Goal: Task Accomplishment & Management: Complete application form

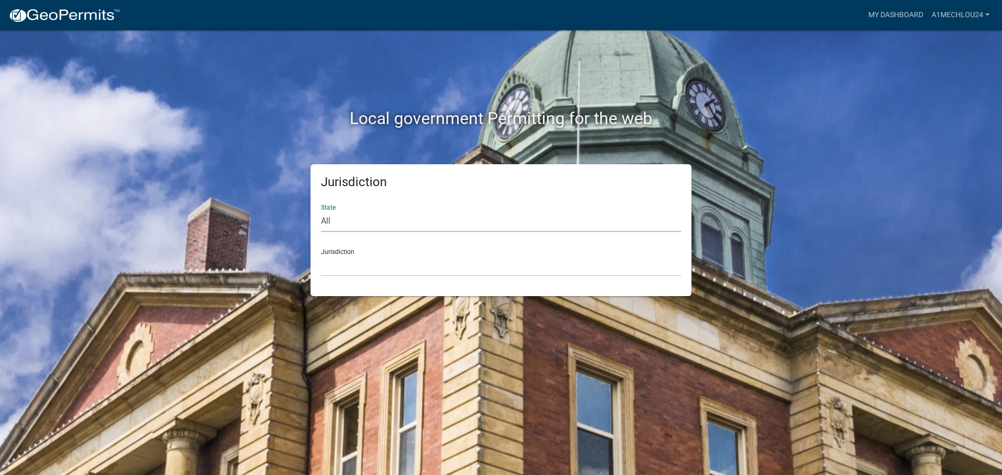
click at [362, 231] on select "All Colorado Georgia Indiana Iowa Kansas Minnesota Ohio South Carolina Wisconsin" at bounding box center [501, 221] width 360 height 21
select select "Indiana"
click at [321, 211] on select "All Colorado Georgia Indiana Iowa Kansas Minnesota Ohio South Carolina Wisconsin" at bounding box center [501, 221] width 360 height 21
click at [349, 276] on select "City of Charlestown, Indiana City of Jeffersonville, Indiana City of Logansport…" at bounding box center [501, 265] width 360 height 21
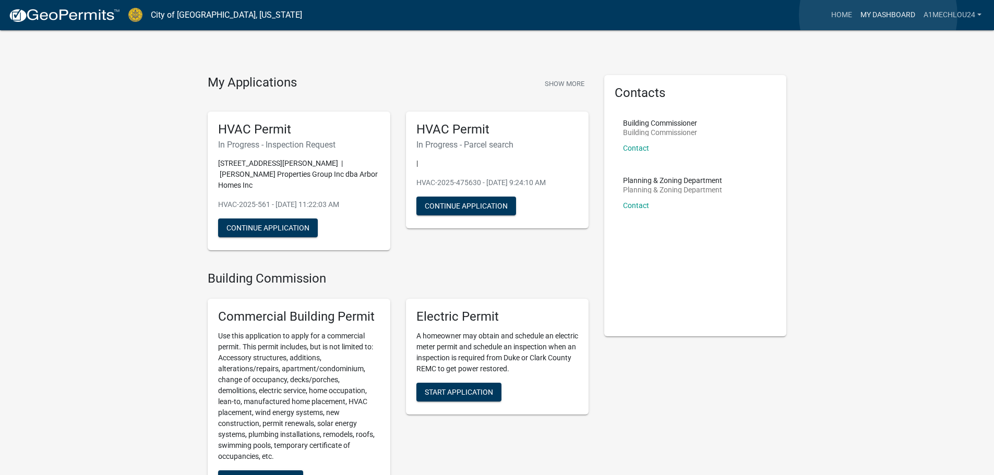
click at [878, 15] on link "My Dashboard" at bounding box center [887, 15] width 63 height 20
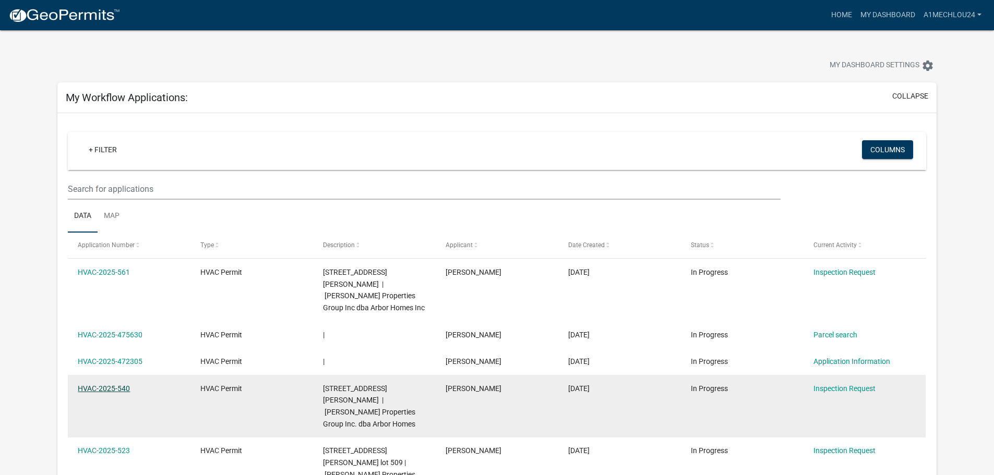
click at [128, 385] on link "HVAC-2025-540" at bounding box center [104, 389] width 52 height 8
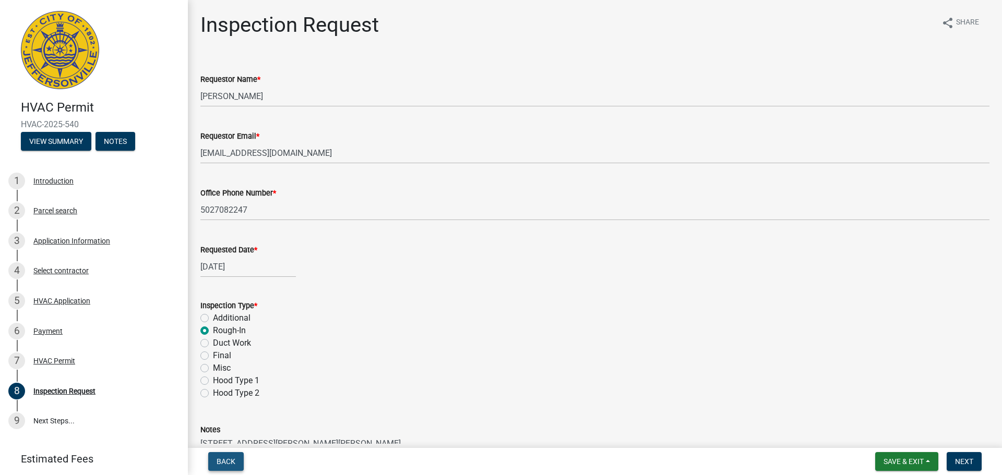
click at [232, 462] on span "Back" at bounding box center [226, 462] width 19 height 8
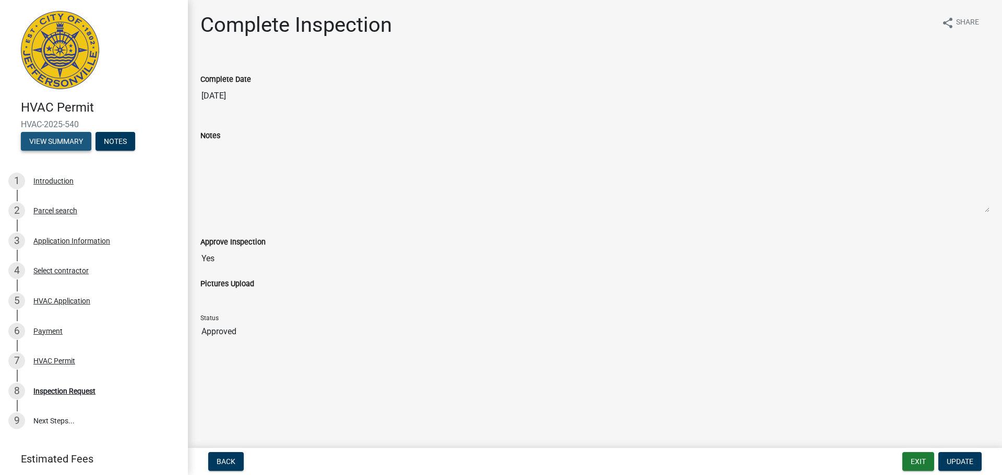
click at [50, 145] on button "View Summary" at bounding box center [56, 141] width 70 height 19
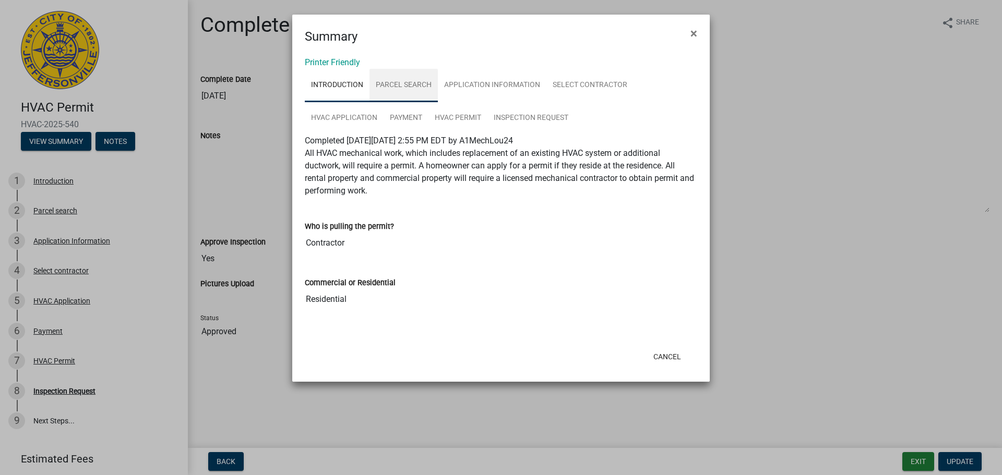
click at [392, 82] on link "Parcel search" at bounding box center [403, 85] width 68 height 33
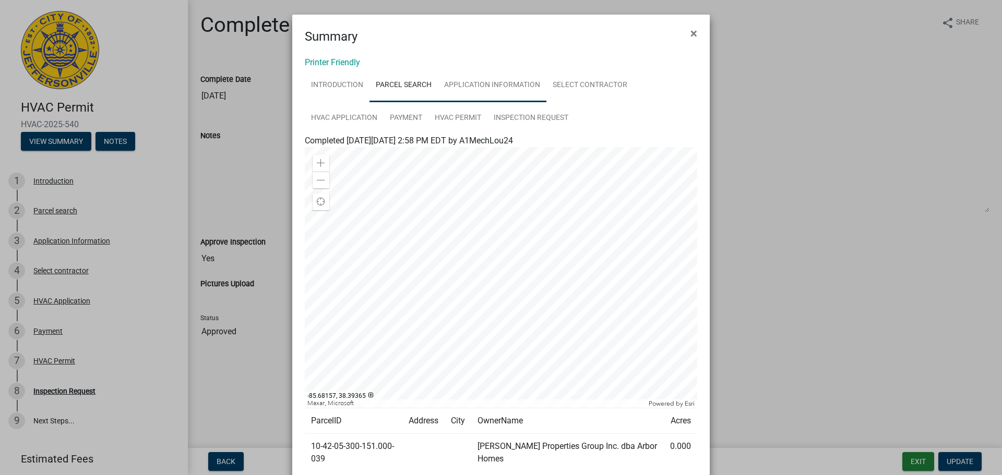
click at [484, 87] on link "Application Information" at bounding box center [492, 85] width 109 height 33
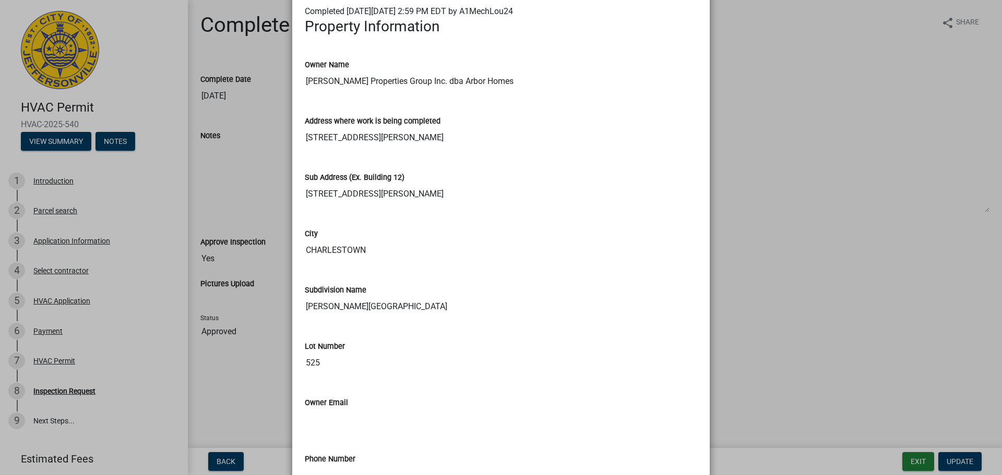
scroll to position [129, 0]
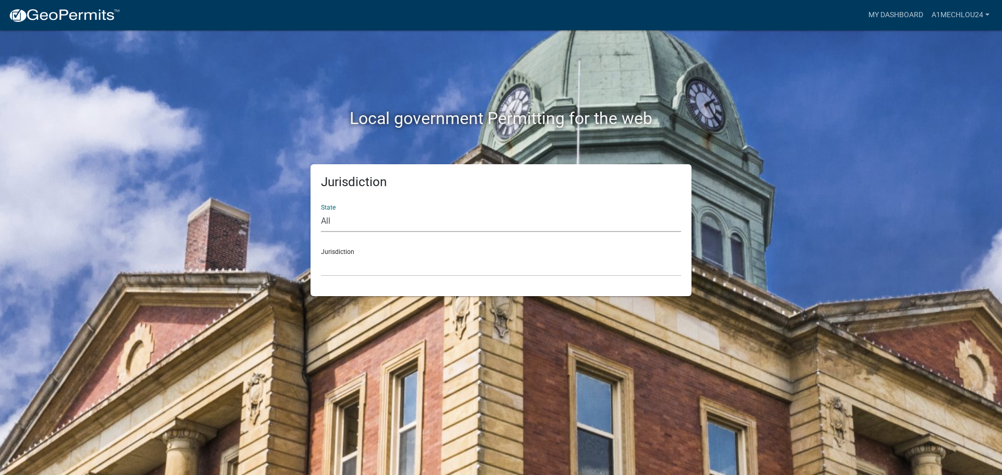
click at [325, 213] on select "All Colorado Georgia Indiana Iowa Kansas Minnesota Ohio South Carolina Wisconsin" at bounding box center [501, 221] width 360 height 21
select select "Indiana"
click at [321, 211] on select "All Colorado Georgia Indiana Iowa Kansas Minnesota Ohio South Carolina Wisconsin" at bounding box center [501, 221] width 360 height 21
click at [339, 275] on select "City of Charlestown, Indiana City of Jeffersonville, Indiana City of Logansport…" at bounding box center [501, 265] width 360 height 21
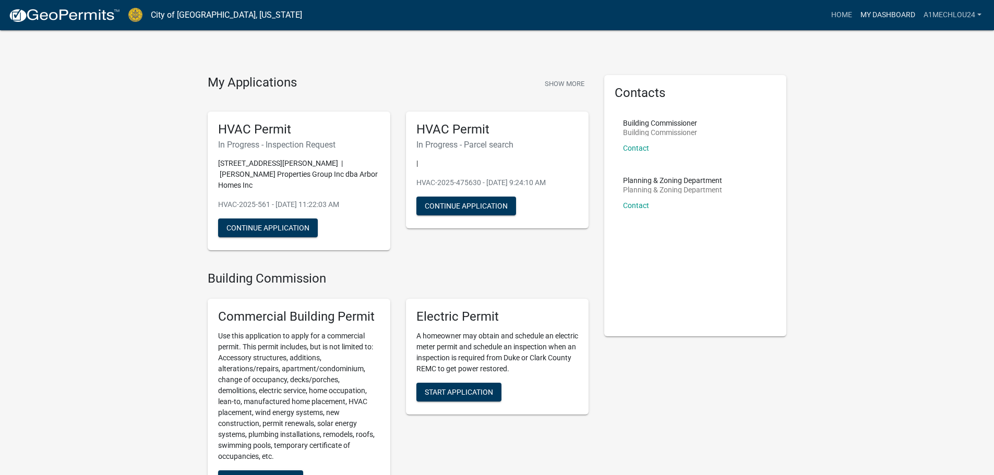
click at [883, 14] on link "My Dashboard" at bounding box center [887, 15] width 63 height 20
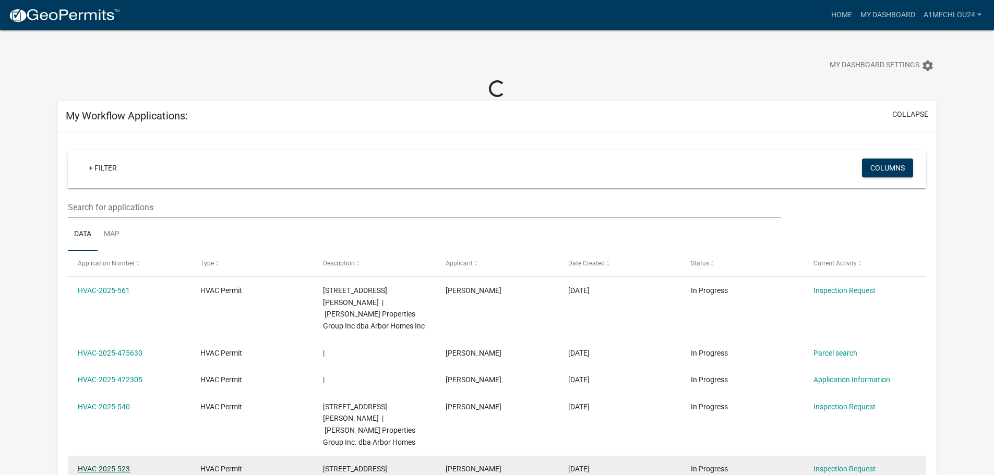
scroll to position [52, 0]
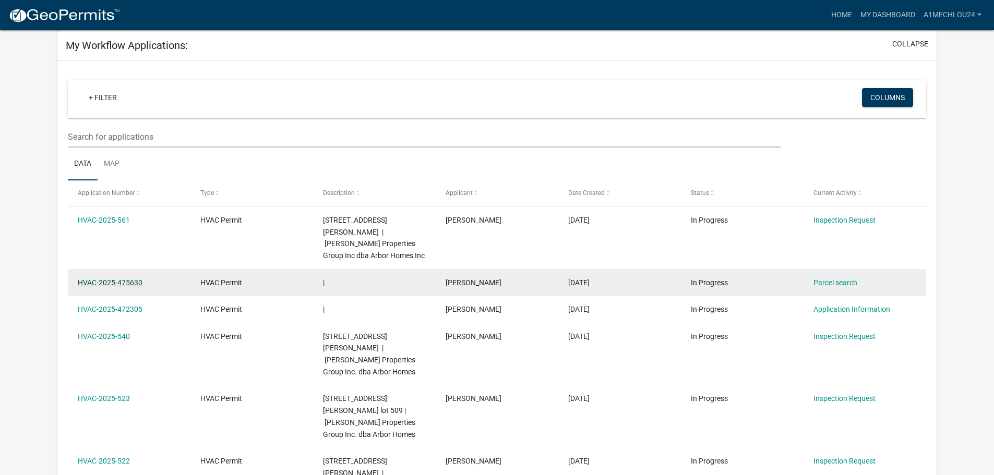
click at [125, 279] on link "HVAC-2025-475630" at bounding box center [110, 283] width 65 height 8
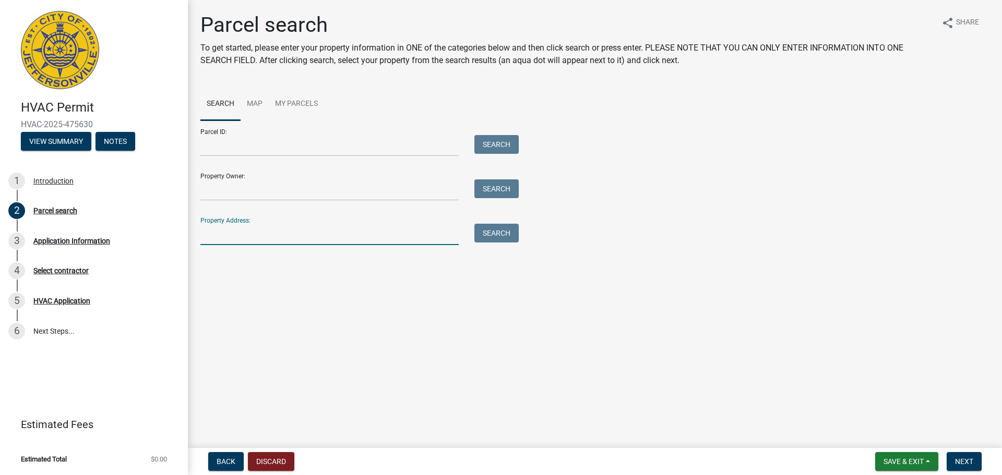
click at [235, 235] on input "Property Address:" at bounding box center [329, 234] width 258 height 21
type input "7997 Stacy Springs Blvd"
click at [513, 235] on button "Search" at bounding box center [496, 233] width 44 height 19
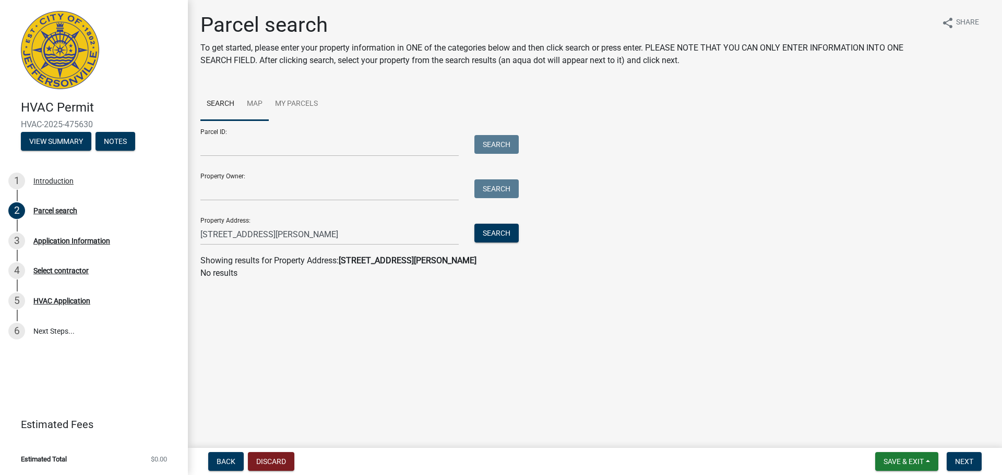
click at [252, 103] on link "Map" at bounding box center [255, 104] width 28 height 33
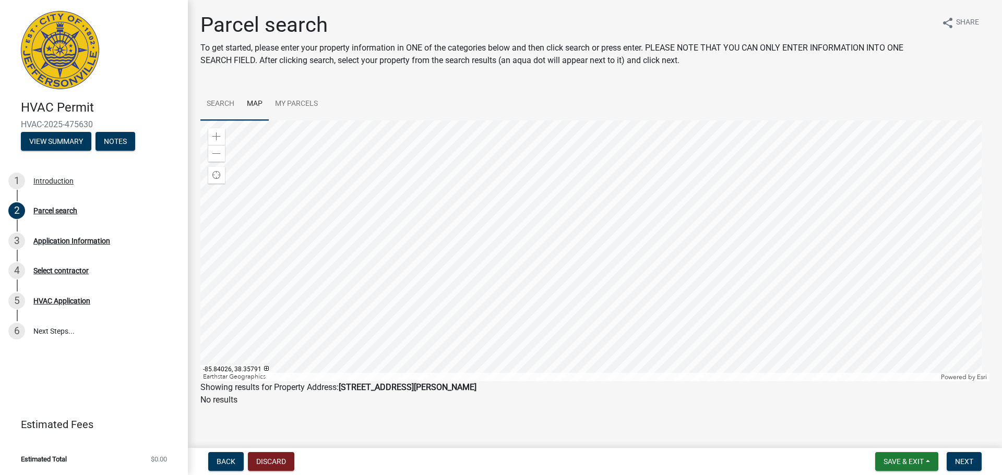
click at [222, 99] on link "Search" at bounding box center [220, 104] width 40 height 33
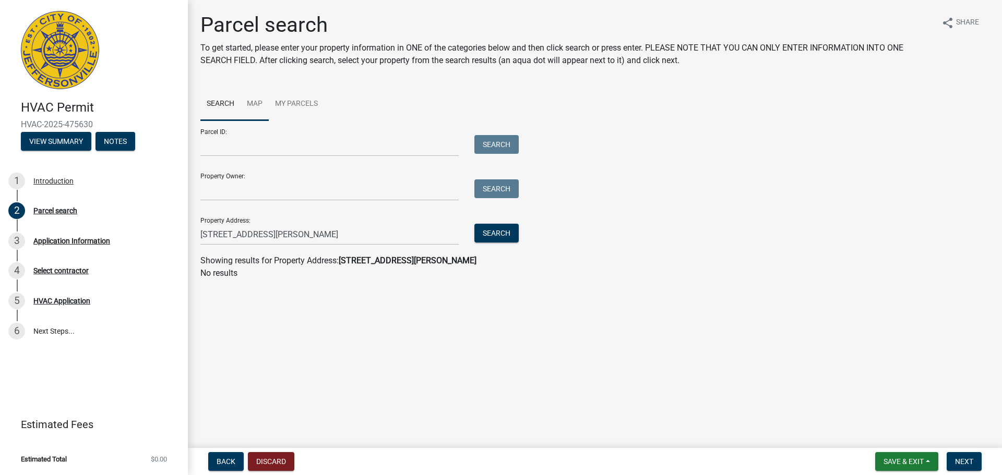
click at [257, 103] on link "Map" at bounding box center [255, 104] width 28 height 33
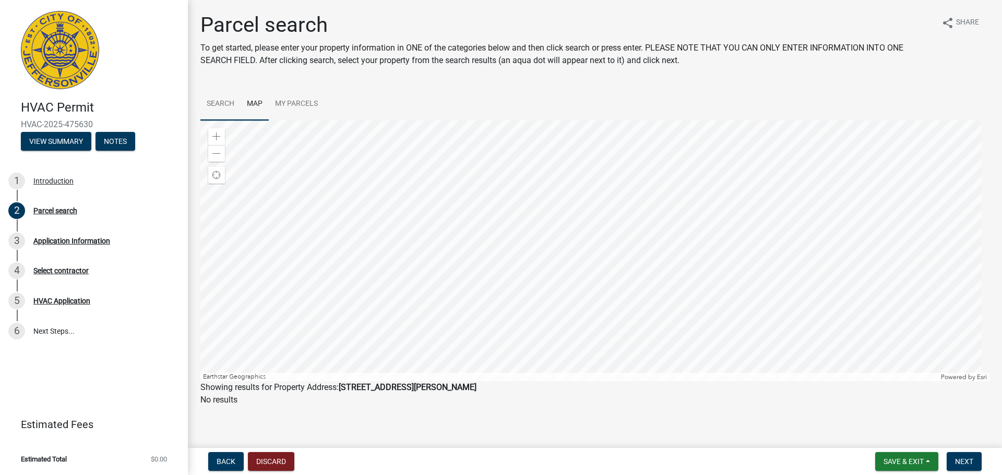
click at [217, 102] on link "Search" at bounding box center [220, 104] width 40 height 33
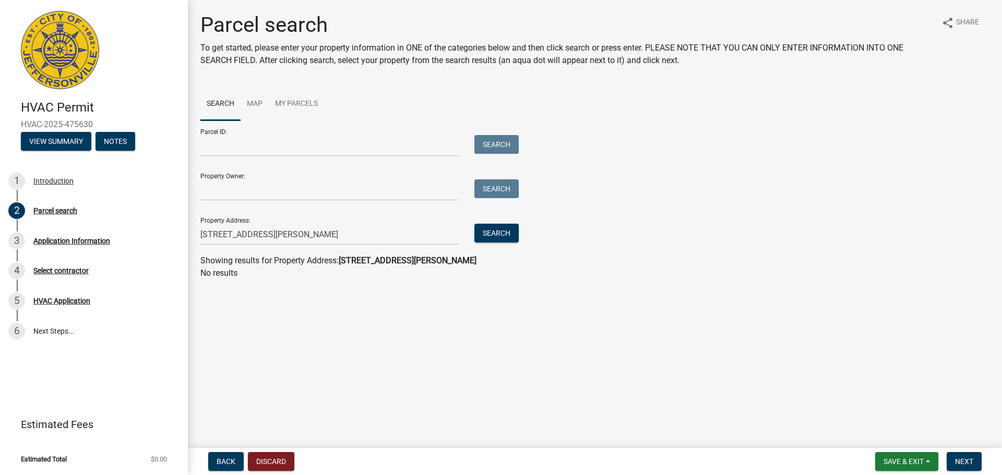
click at [304, 220] on div "Property Address: 7997 Stacy Springs Blvd Search" at bounding box center [356, 227] width 313 height 36
drag, startPoint x: 301, startPoint y: 233, endPoint x: 175, endPoint y: 231, distance: 125.8
click at [175, 231] on div "HVAC Permit HVAC-2025-475630 View Summary Notes 1 Introduction 2 Parcel search …" at bounding box center [501, 237] width 1002 height 475
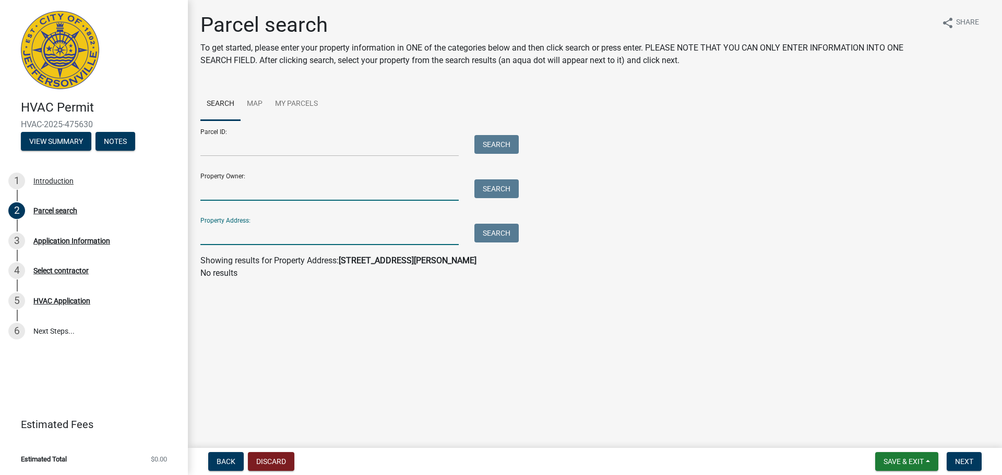
click at [225, 194] on input "Property Owner:" at bounding box center [329, 190] width 258 height 21
type input "Clayton Properties Group Inc. dba Arbor Homes"
click at [494, 188] on button "Search" at bounding box center [496, 189] width 44 height 19
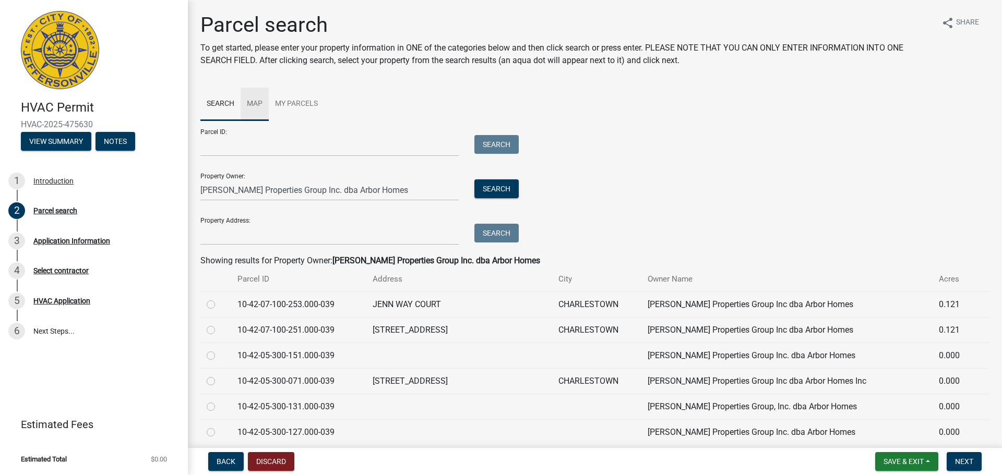
click at [258, 103] on link "Map" at bounding box center [255, 104] width 28 height 33
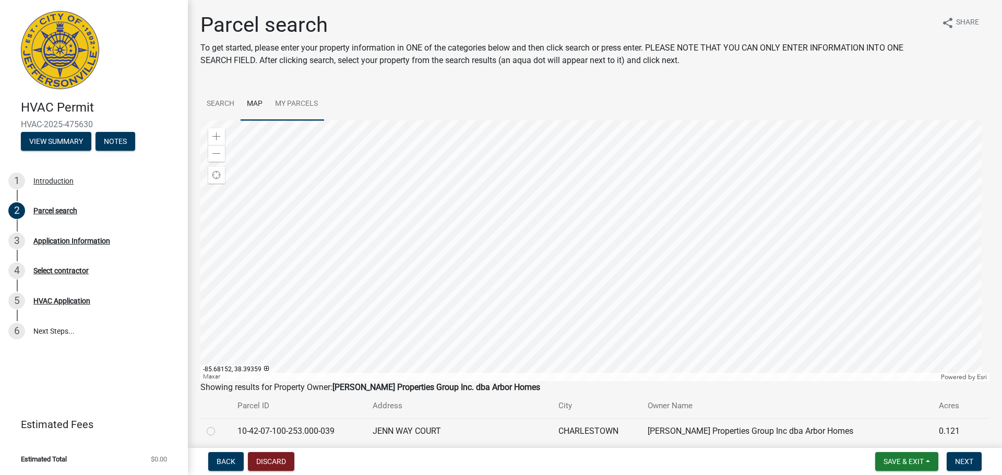
click at [603, 284] on div at bounding box center [594, 251] width 789 height 261
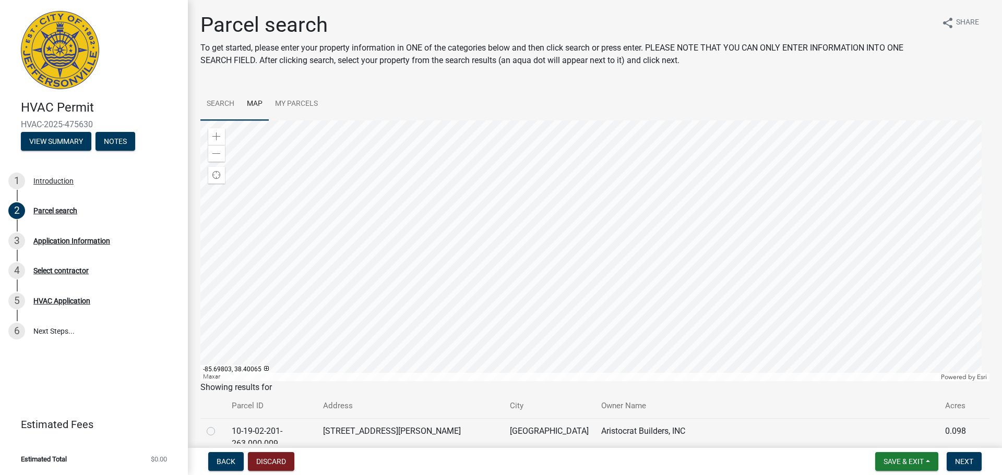
click at [230, 105] on link "Search" at bounding box center [220, 104] width 40 height 33
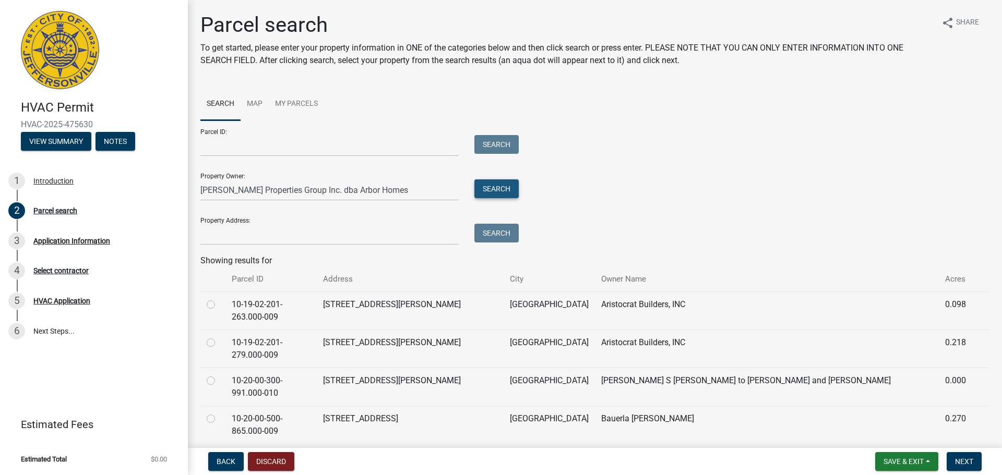
click at [513, 187] on button "Search" at bounding box center [496, 189] width 44 height 19
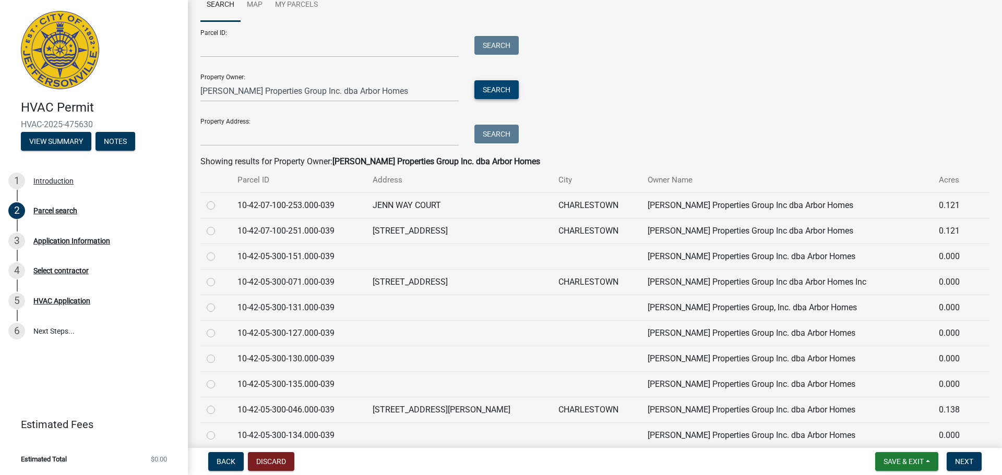
scroll to position [104, 0]
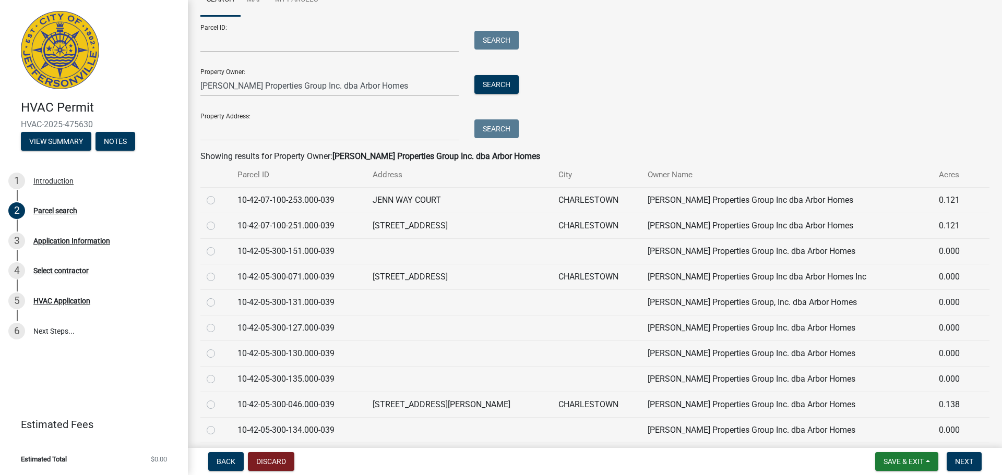
click at [219, 245] on label at bounding box center [219, 245] width 0 height 0
click at [219, 252] on input "radio" at bounding box center [222, 248] width 7 height 7
radio input "true"
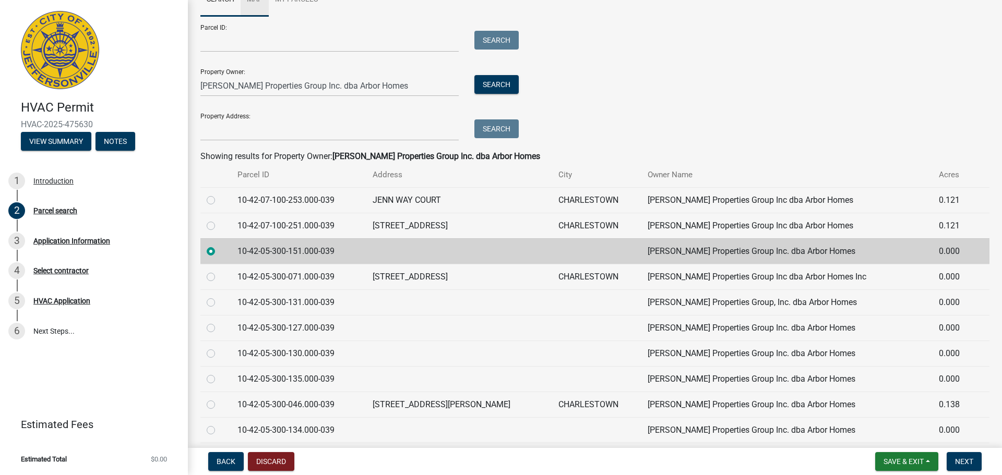
click at [254, 1] on link "Map" at bounding box center [255, -1] width 28 height 33
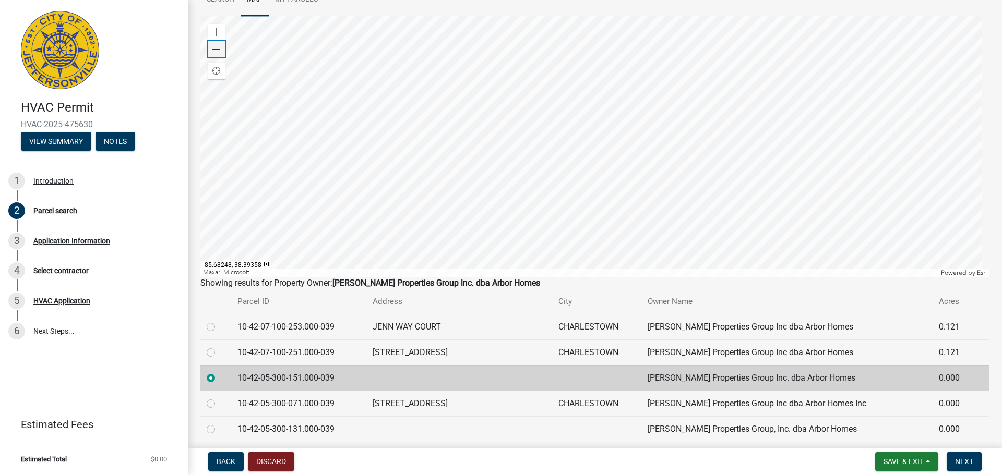
click at [220, 50] on span at bounding box center [216, 49] width 8 height 8
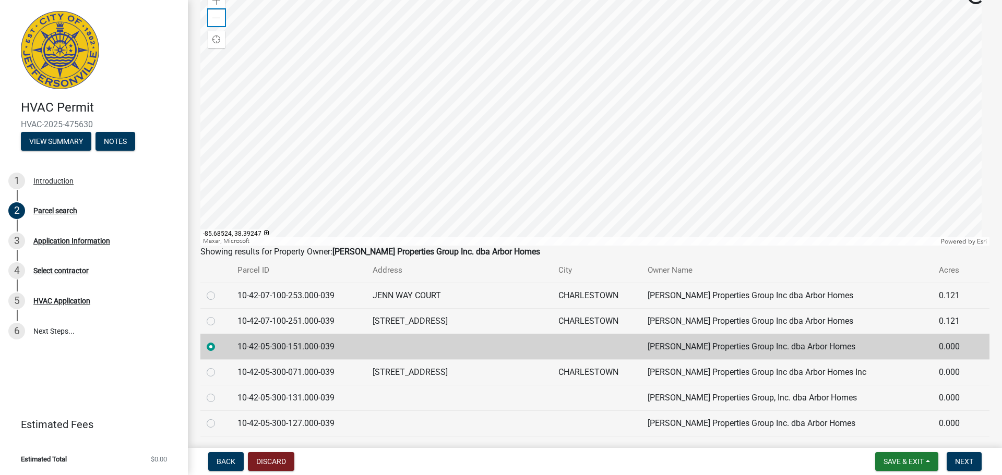
scroll to position [157, 0]
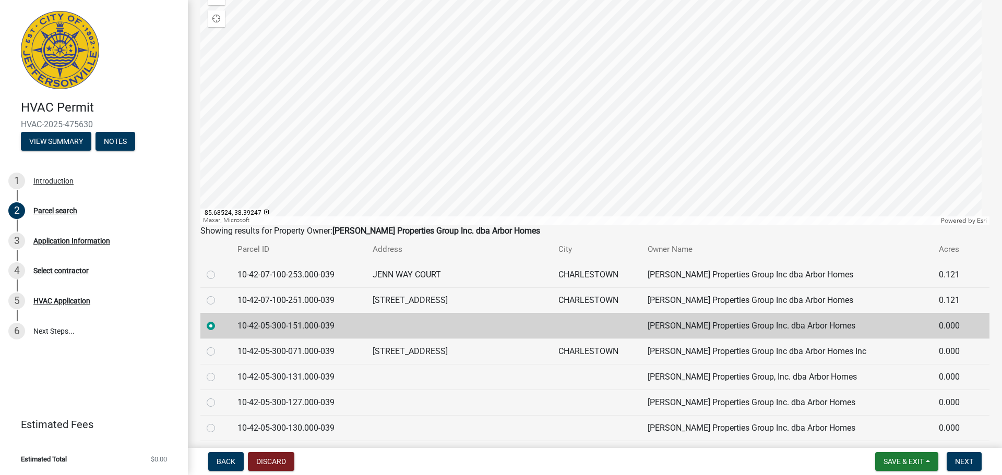
click at [219, 371] on label at bounding box center [219, 371] width 0 height 0
click at [219, 378] on input "radio" at bounding box center [222, 374] width 7 height 7
radio input "true"
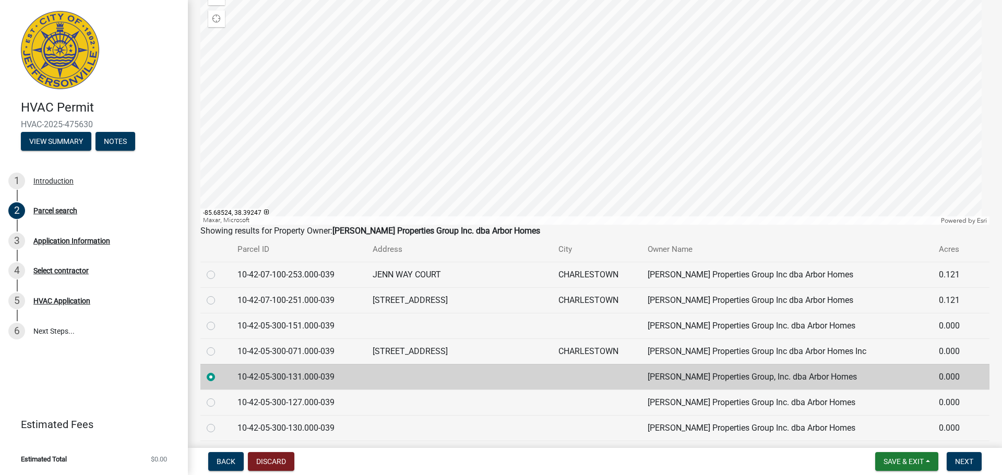
click at [219, 397] on label at bounding box center [219, 397] width 0 height 0
click at [219, 402] on input "radio" at bounding box center [222, 400] width 7 height 7
radio input "true"
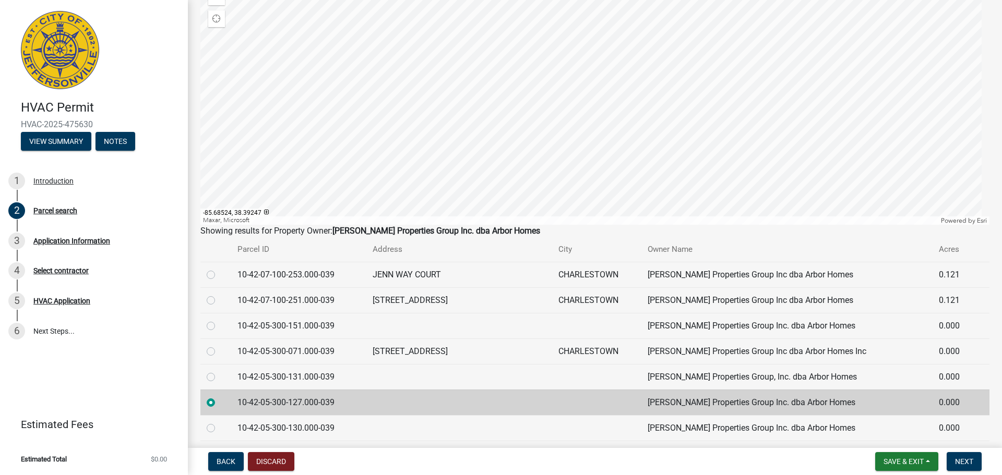
click at [219, 422] on label at bounding box center [219, 422] width 0 height 0
click at [219, 427] on input "radio" at bounding box center [222, 425] width 7 height 7
radio input "true"
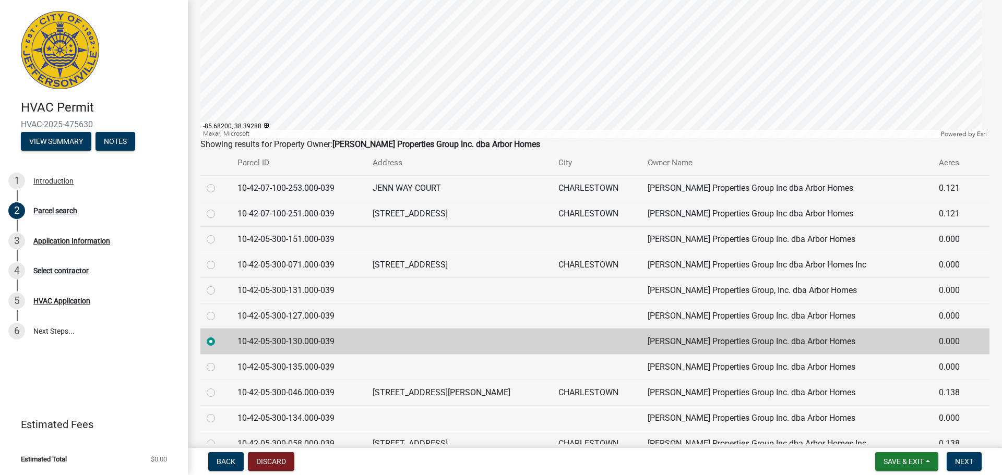
scroll to position [261, 0]
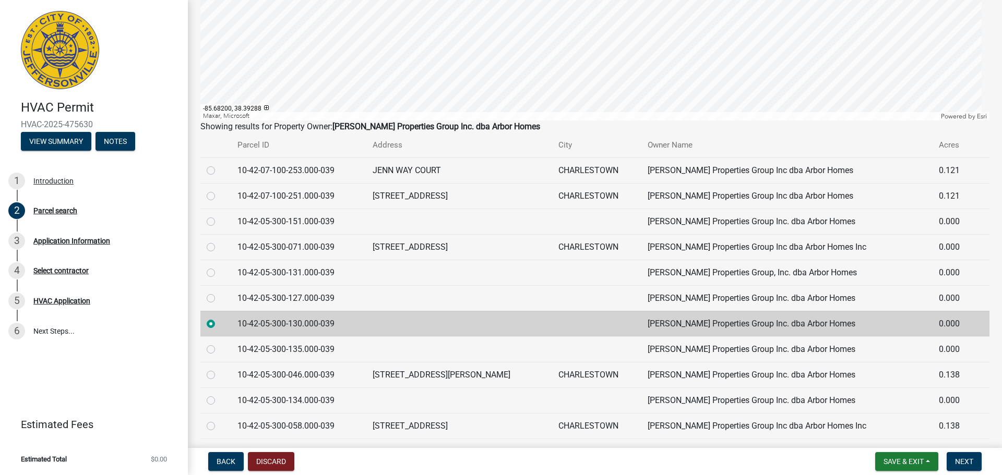
click at [219, 343] on label at bounding box center [219, 343] width 0 height 0
click at [219, 347] on input "radio" at bounding box center [222, 346] width 7 height 7
radio input "true"
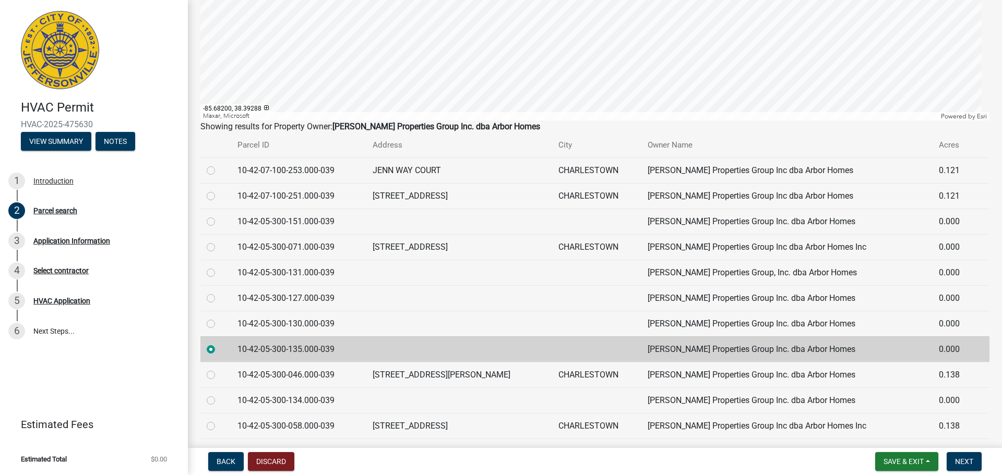
click at [219, 395] on label at bounding box center [219, 395] width 0 height 0
click at [219, 401] on input "radio" at bounding box center [222, 398] width 7 height 7
radio input "true"
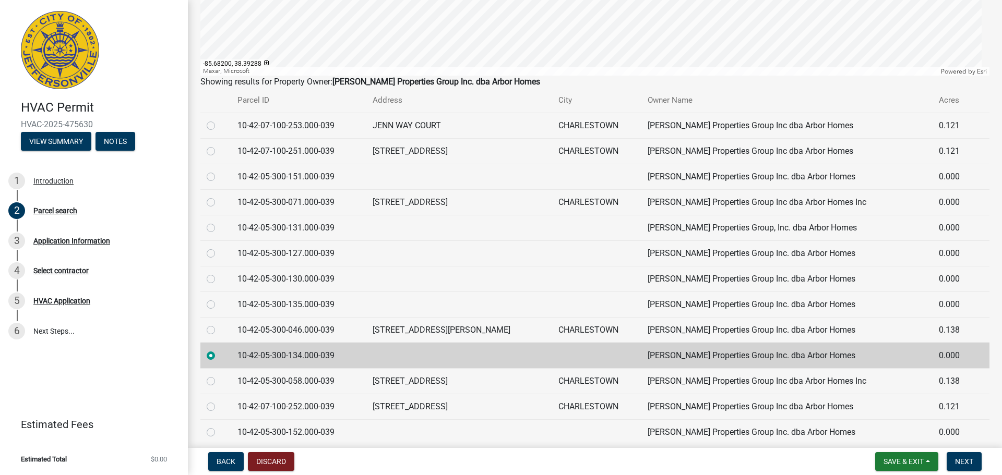
scroll to position [417, 0]
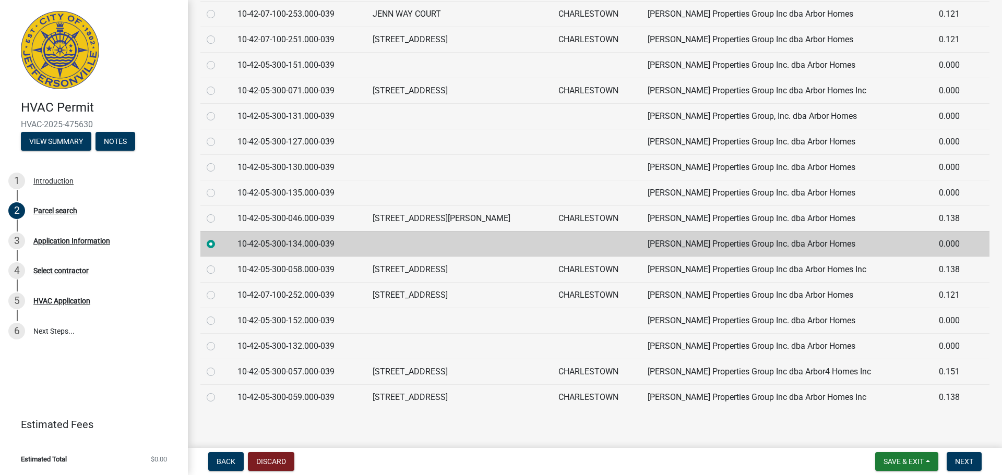
click at [219, 315] on label at bounding box center [219, 315] width 0 height 0
click at [219, 319] on input "radio" at bounding box center [222, 318] width 7 height 7
radio input "true"
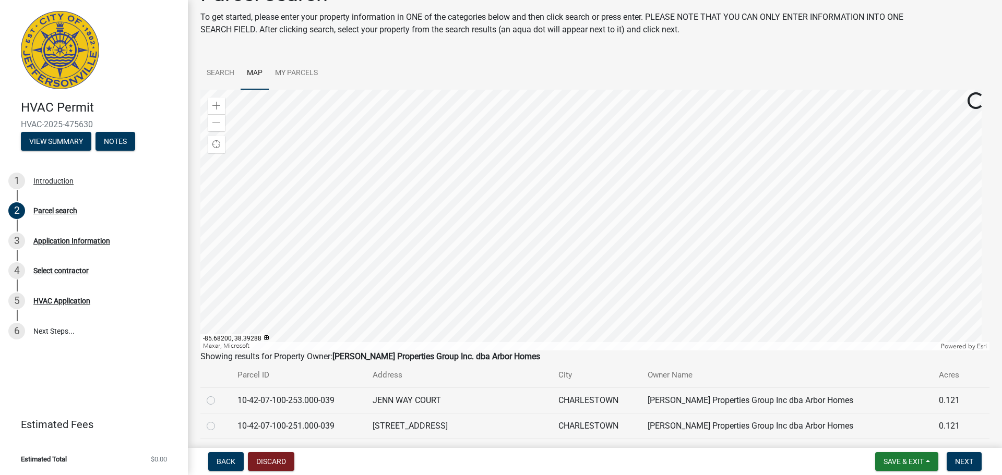
scroll to position [0, 0]
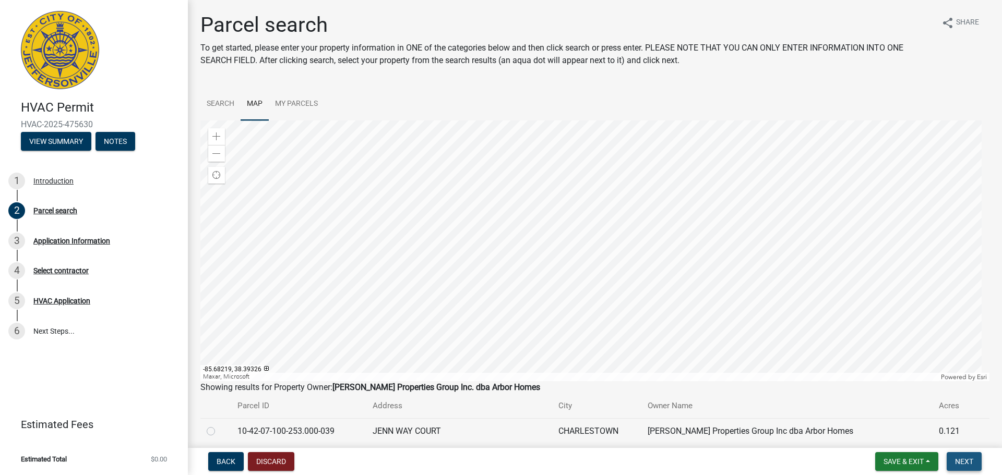
click at [970, 461] on span "Next" at bounding box center [964, 462] width 18 height 8
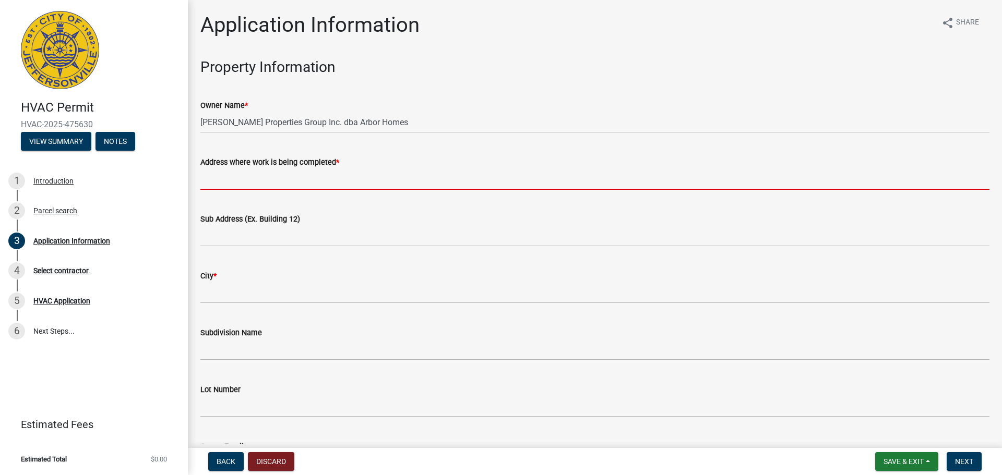
click at [250, 180] on input "Address where work is being completed *" at bounding box center [594, 179] width 789 height 21
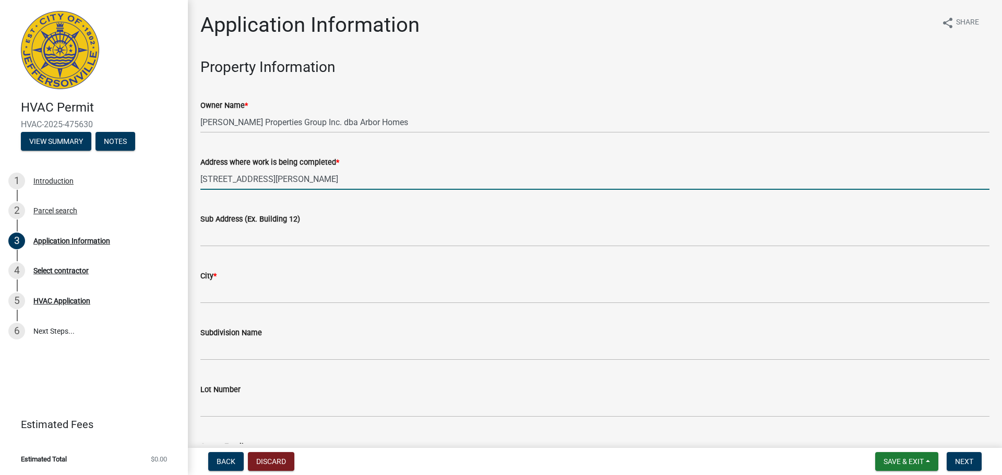
click at [258, 178] on input "7997 Stacy Sprtings Blvd" at bounding box center [594, 179] width 789 height 21
type input "7997 Stacy Springs Blvd"
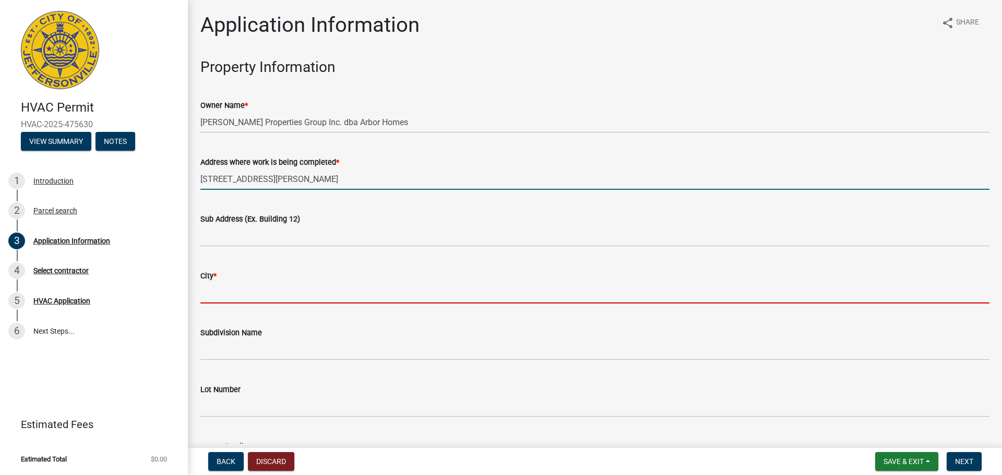
click at [217, 296] on input "City *" at bounding box center [594, 292] width 789 height 21
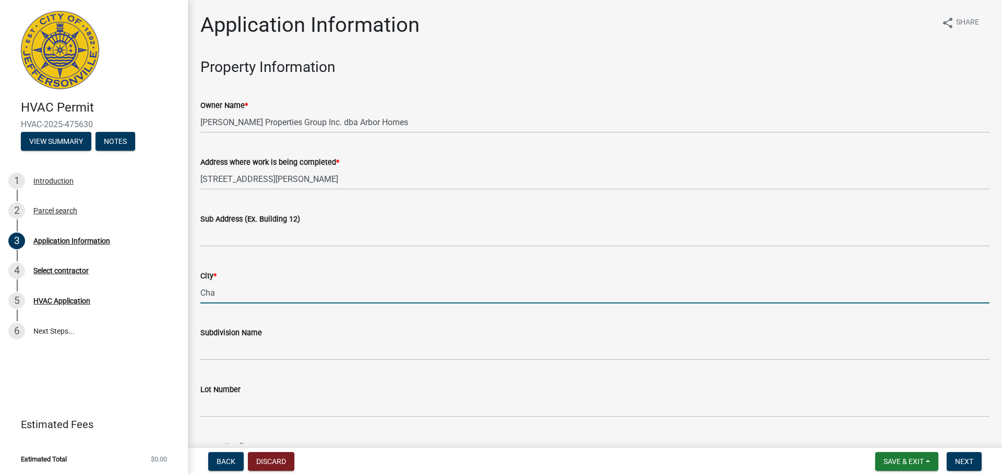
type input "CHARLESTOWN"
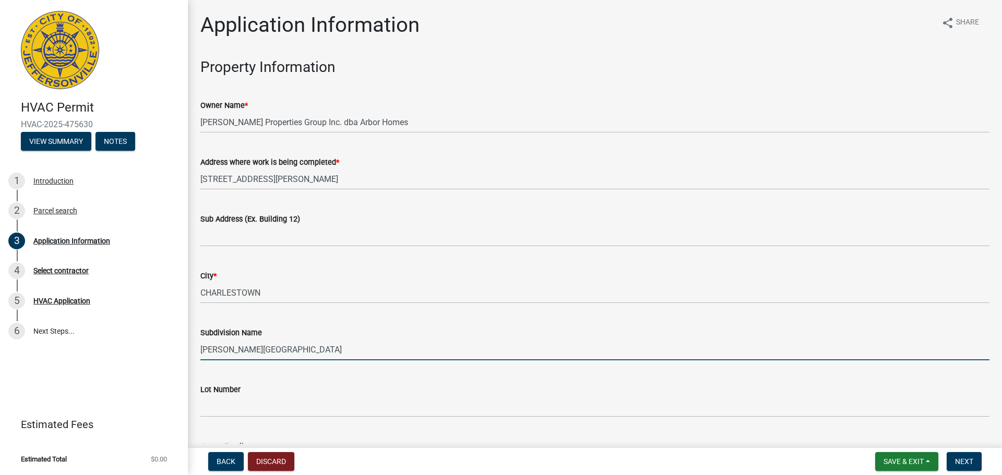
type input "Stacy Springs"
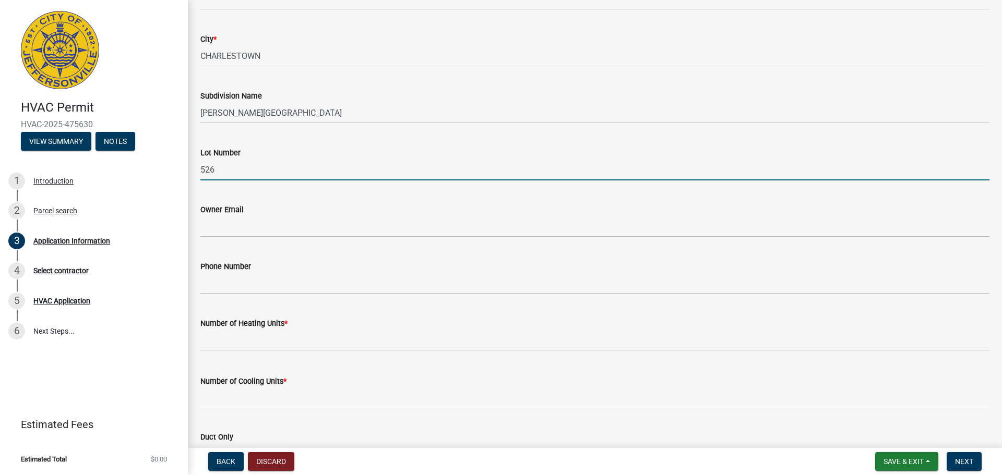
scroll to position [261, 0]
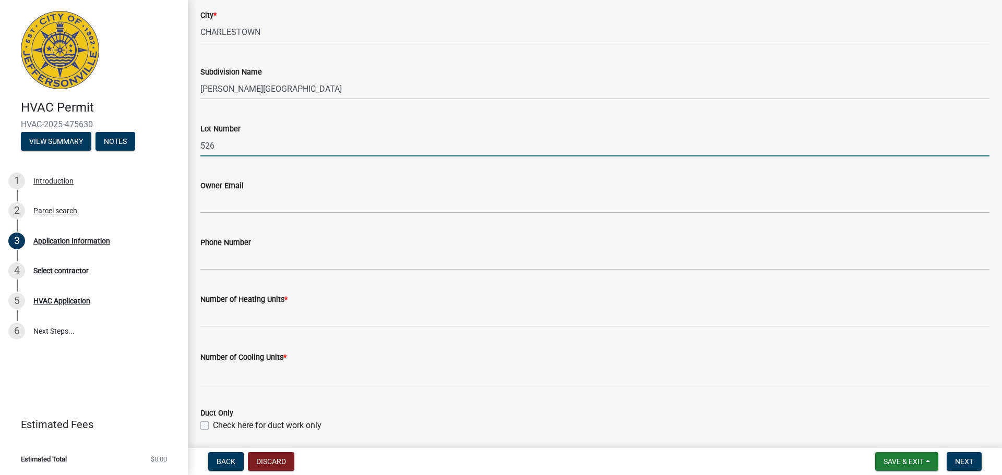
type input "526"
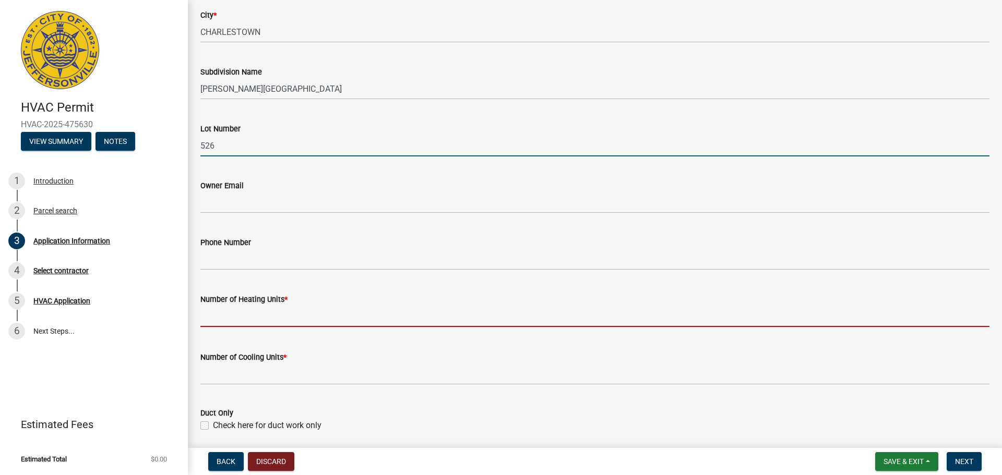
click at [299, 309] on input "text" at bounding box center [594, 316] width 789 height 21
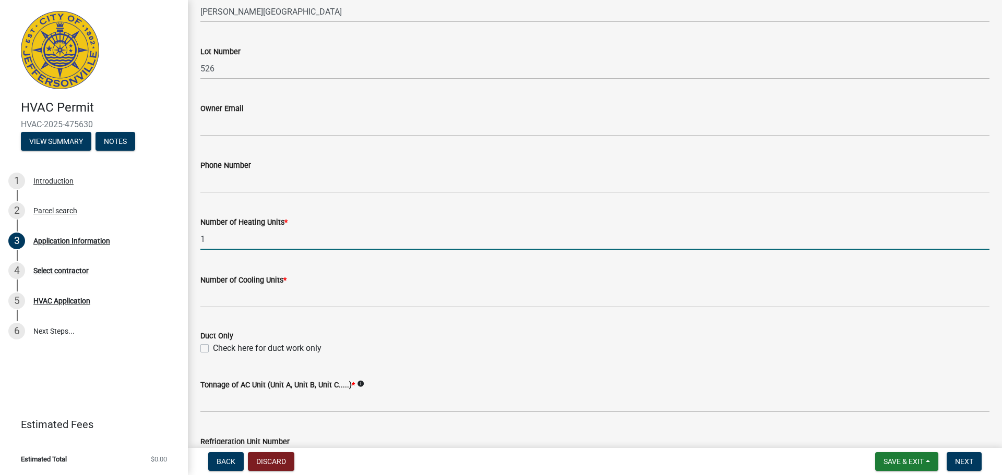
scroll to position [417, 0]
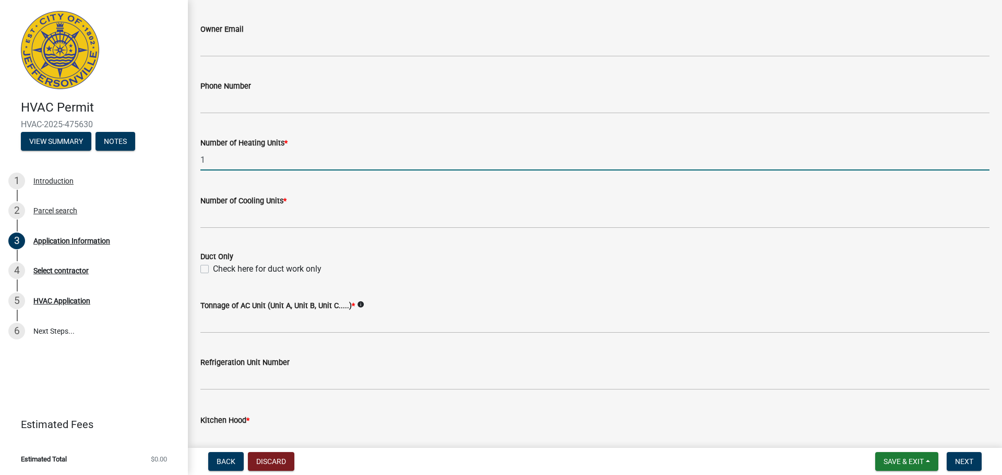
type input "1"
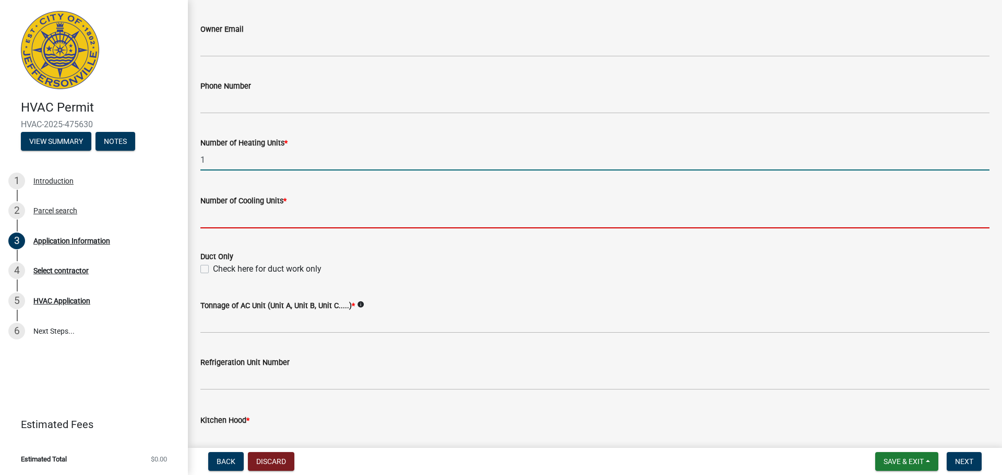
click at [307, 213] on input "text" at bounding box center [594, 217] width 789 height 21
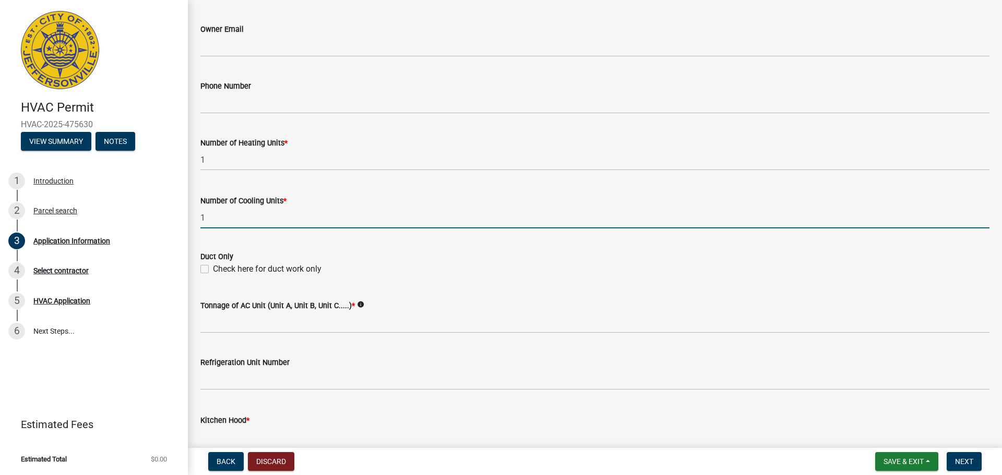
type input "1"
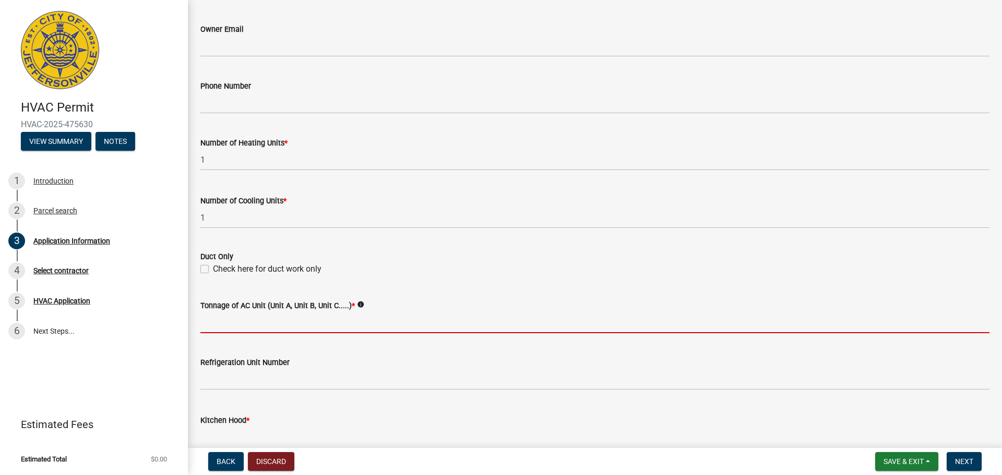
click at [228, 328] on input "Tonnage of AC Unit (Unit A, Unit B, Unit C.....) *" at bounding box center [594, 322] width 789 height 21
type input "3 ton heat pump"
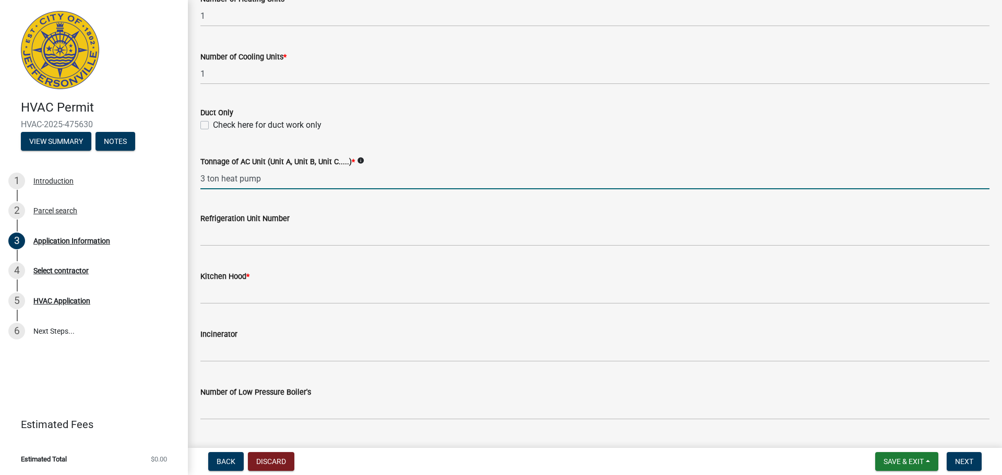
scroll to position [574, 0]
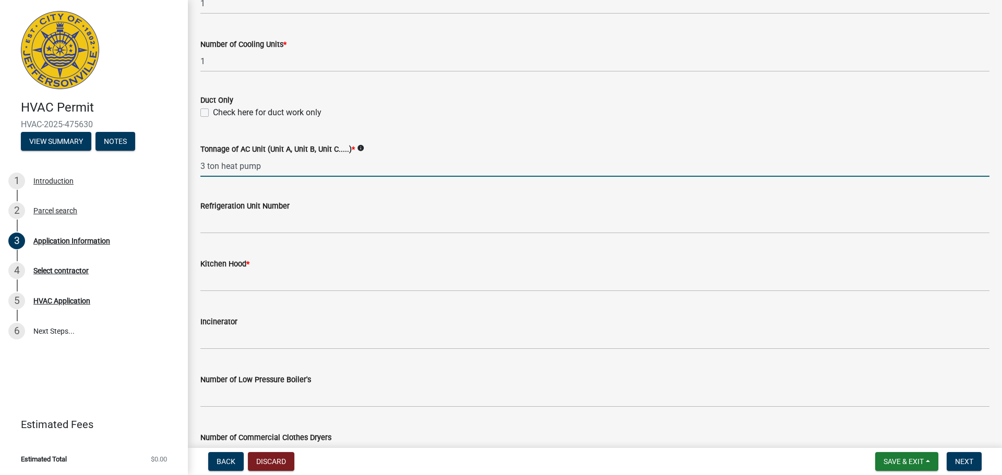
click at [219, 292] on wm-data-entity-input "Kitchen Hood *" at bounding box center [594, 272] width 789 height 58
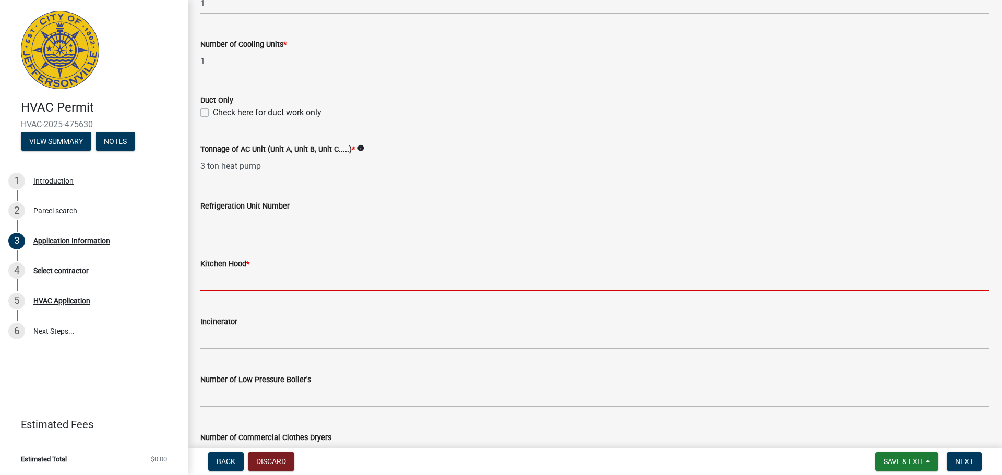
click at [220, 289] on input "text" at bounding box center [594, 280] width 789 height 21
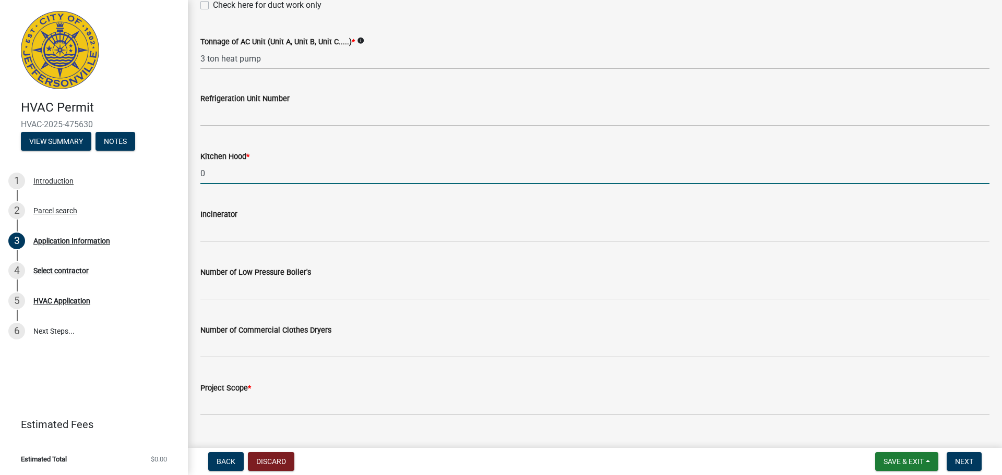
scroll to position [702, 0]
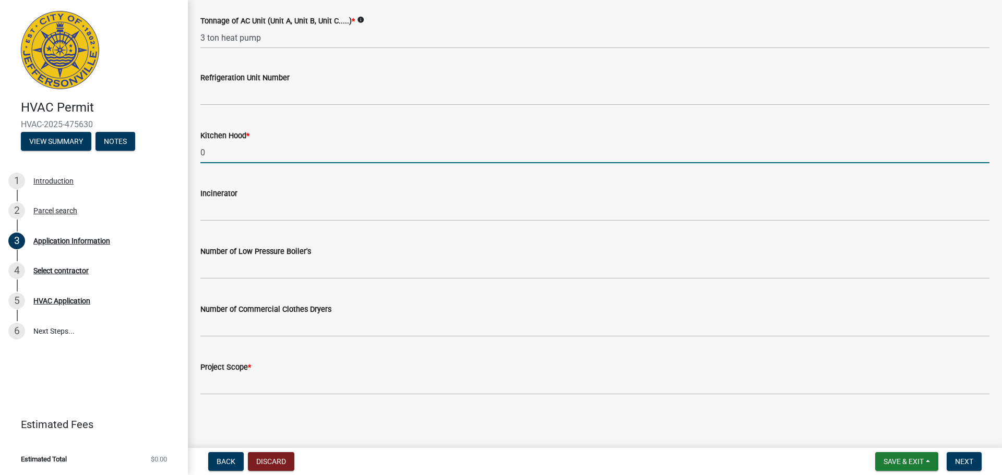
type input "0"
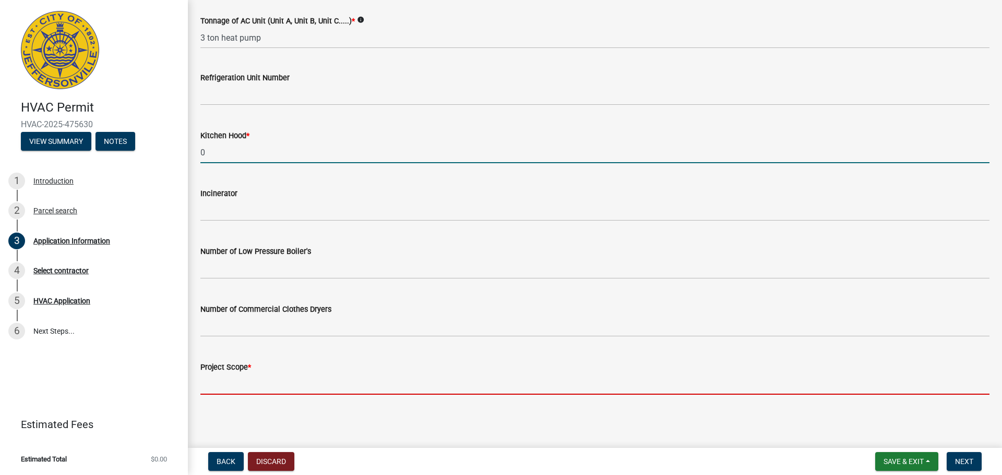
click at [220, 389] on input "Project Scope *" at bounding box center [594, 384] width 789 height 21
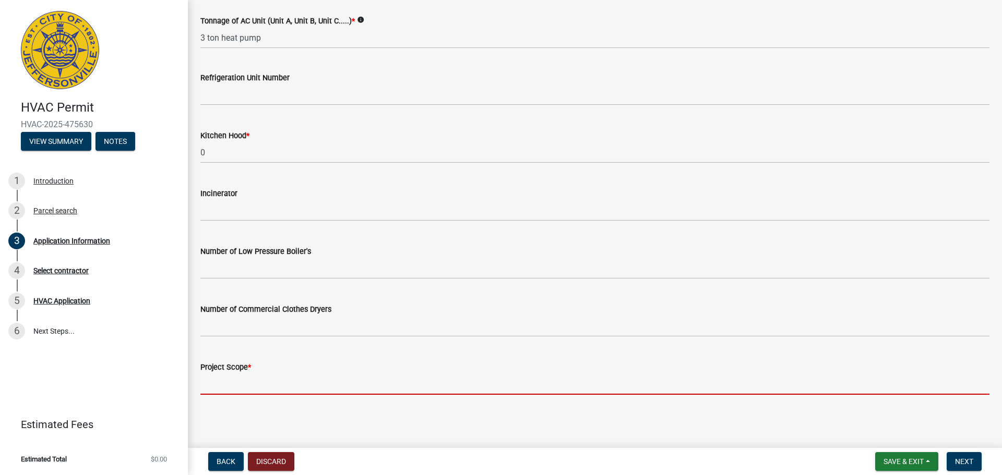
type input "New residential construction"
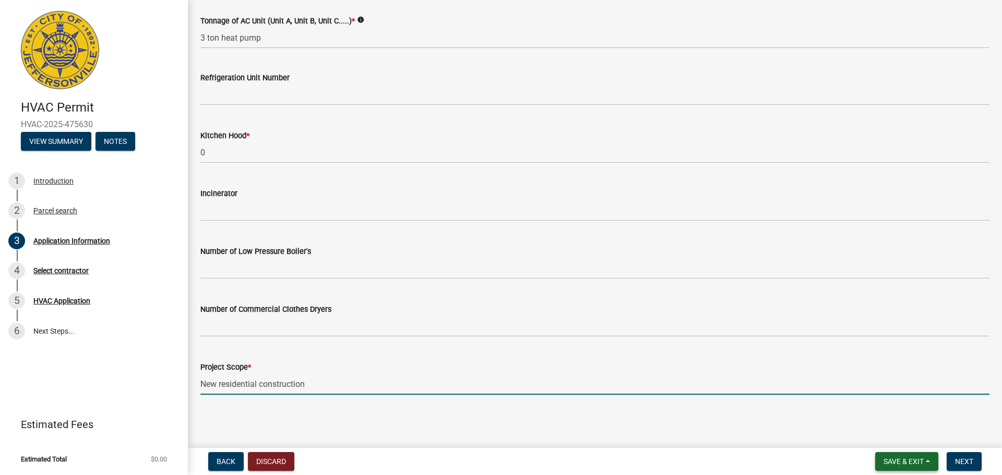
click at [918, 459] on span "Save & Exit" at bounding box center [903, 462] width 40 height 8
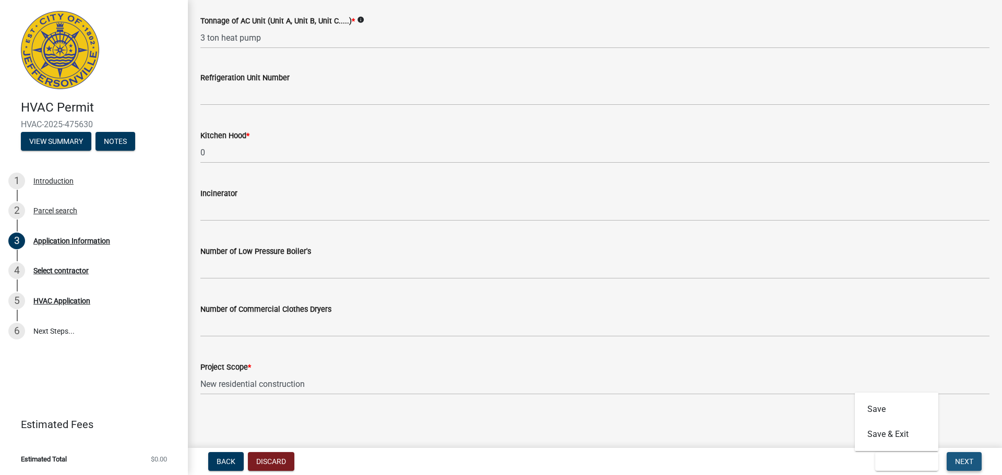
click at [970, 460] on span "Next" at bounding box center [964, 462] width 18 height 8
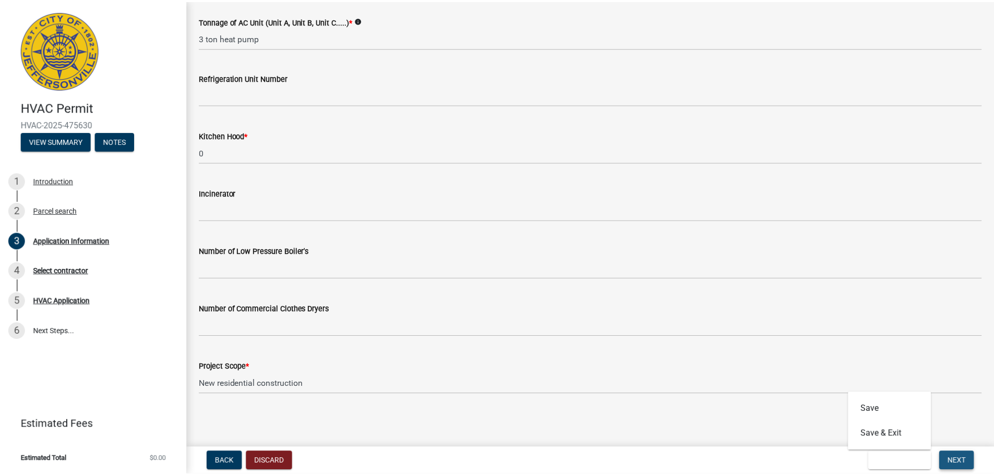
scroll to position [0, 0]
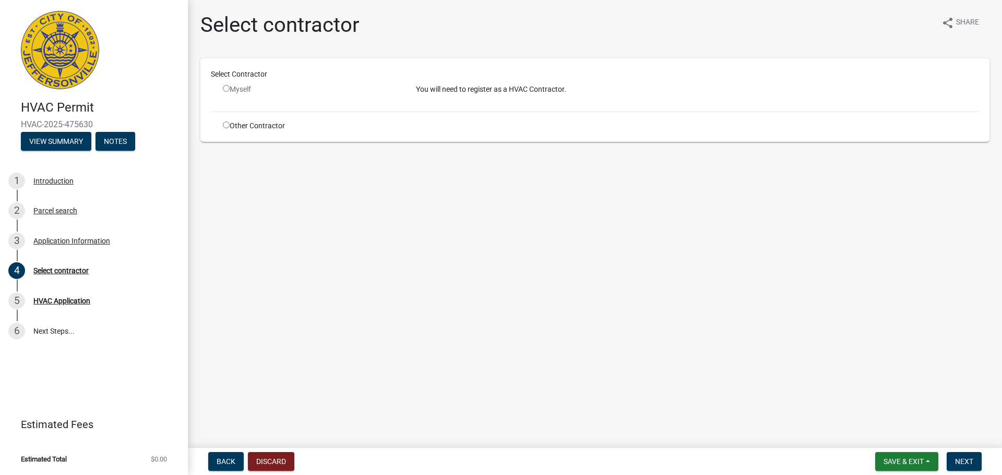
click at [227, 86] on input "radio" at bounding box center [226, 88] width 7 height 7
click at [225, 89] on input "radio" at bounding box center [226, 88] width 7 height 7
radio input "false"
click at [229, 125] on div "Other Contractor" at bounding box center [311, 126] width 193 height 11
click at [227, 125] on input "radio" at bounding box center [226, 125] width 7 height 7
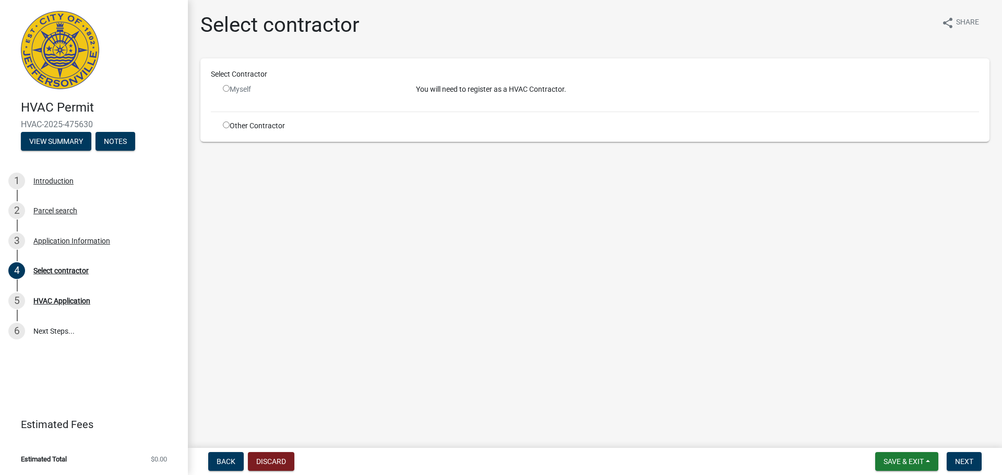
radio input "true"
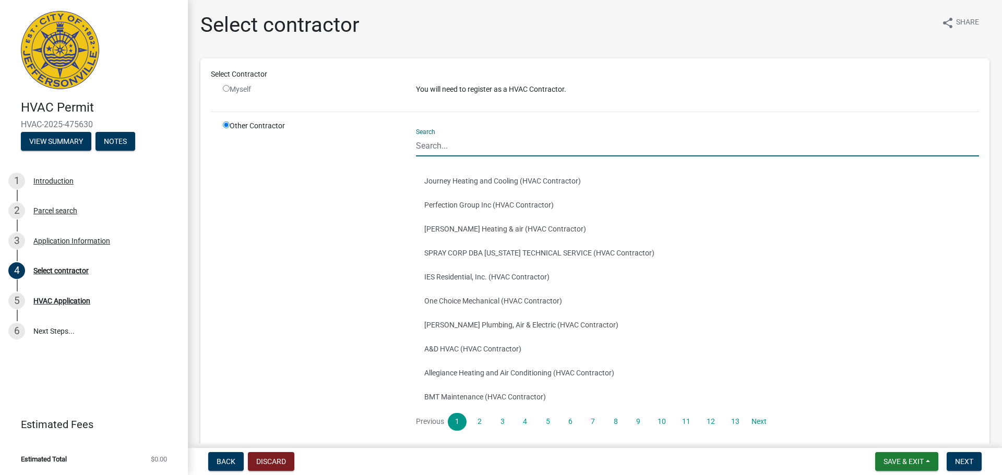
click at [454, 147] on input "Search" at bounding box center [697, 145] width 563 height 21
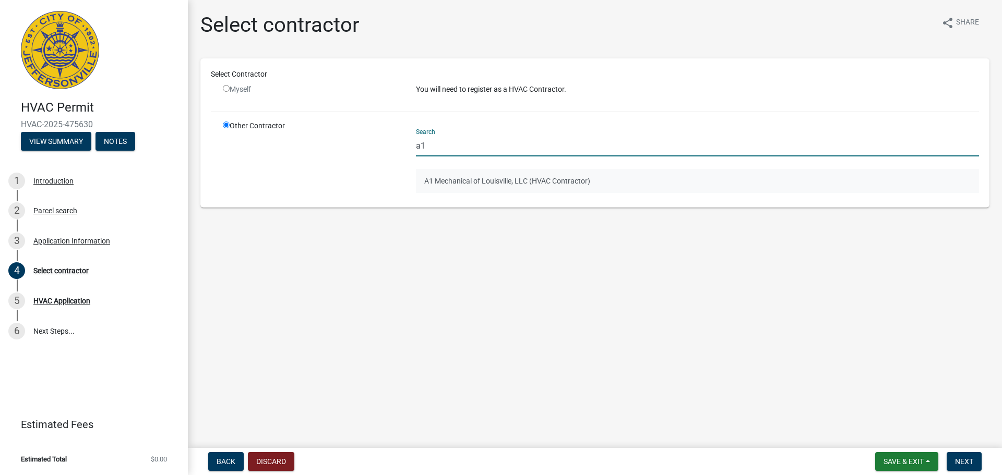
type input "a1"
click at [442, 178] on button "A1 Mechanical of Louisville, LLC (HVAC Contractor)" at bounding box center [697, 181] width 563 height 24
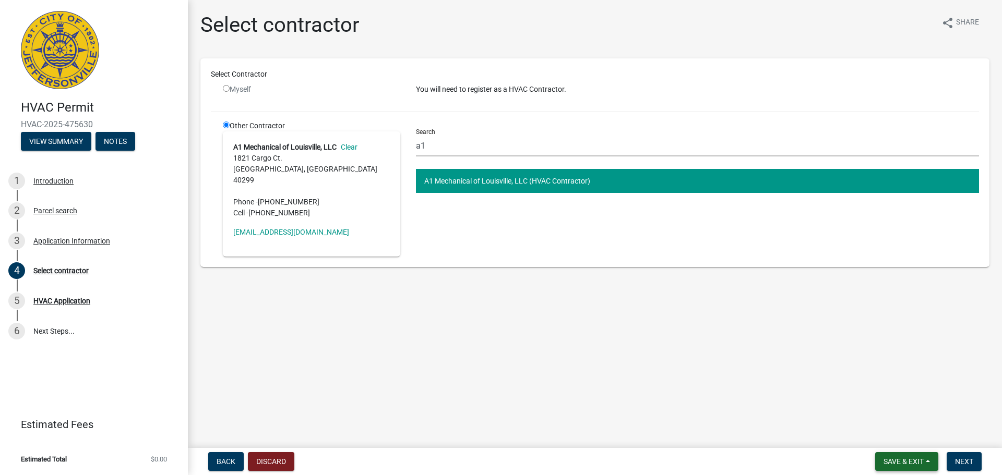
click at [902, 459] on span "Save & Exit" at bounding box center [903, 462] width 40 height 8
click at [898, 434] on button "Save & Exit" at bounding box center [896, 434] width 83 height 25
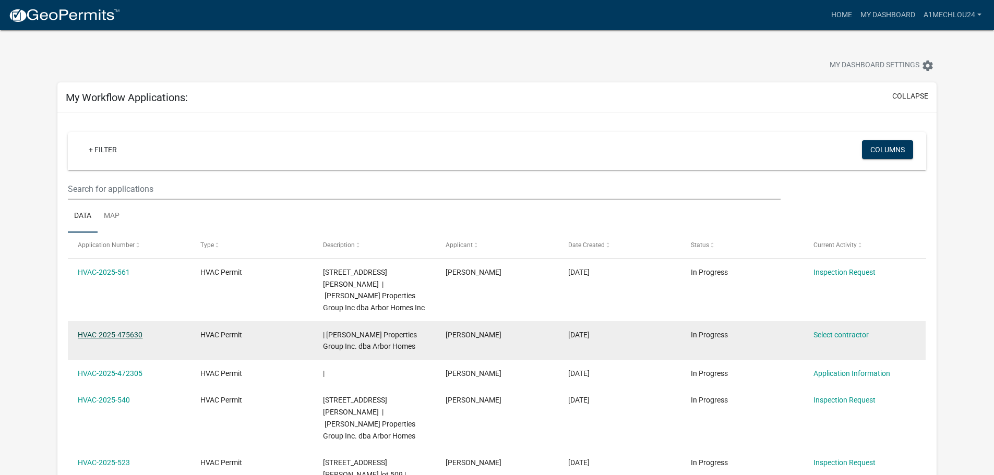
click at [97, 331] on link "HVAC-2025-475630" at bounding box center [110, 335] width 65 height 8
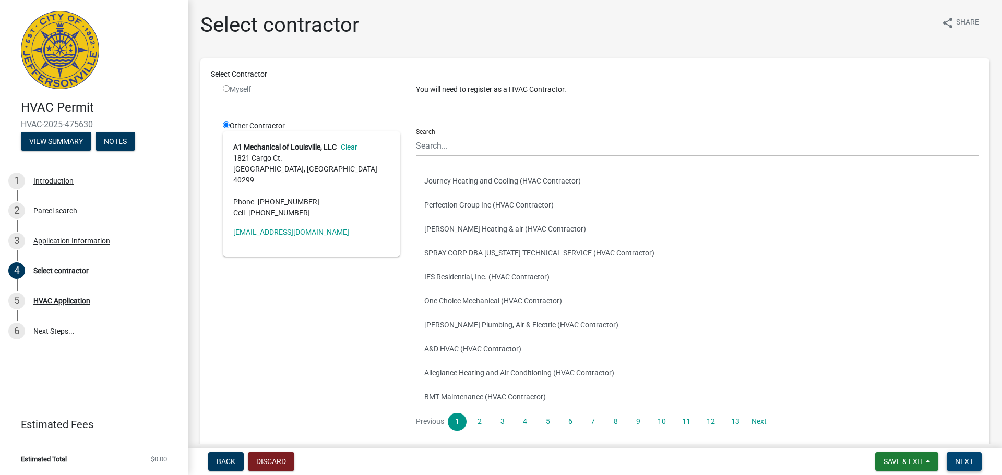
click at [972, 460] on span "Next" at bounding box center [964, 462] width 18 height 8
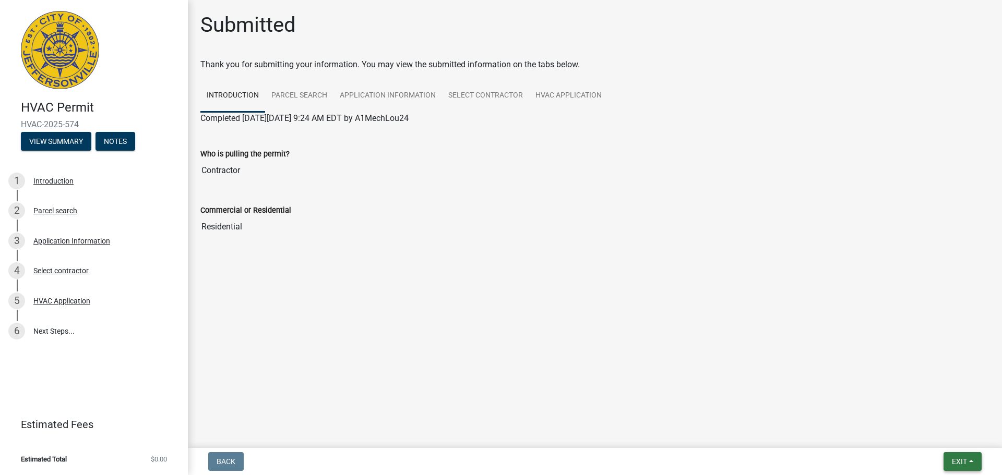
click at [959, 462] on span "Exit" at bounding box center [959, 462] width 15 height 8
click at [952, 440] on button "Save & Exit" at bounding box center [939, 434] width 83 height 25
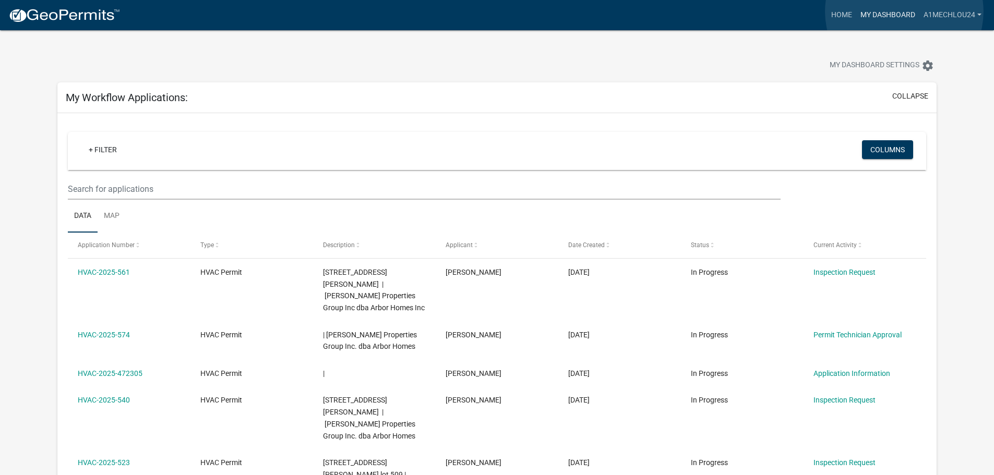
click at [904, 11] on link "My Dashboard" at bounding box center [887, 15] width 63 height 20
click at [841, 10] on link "Home" at bounding box center [841, 15] width 29 height 20
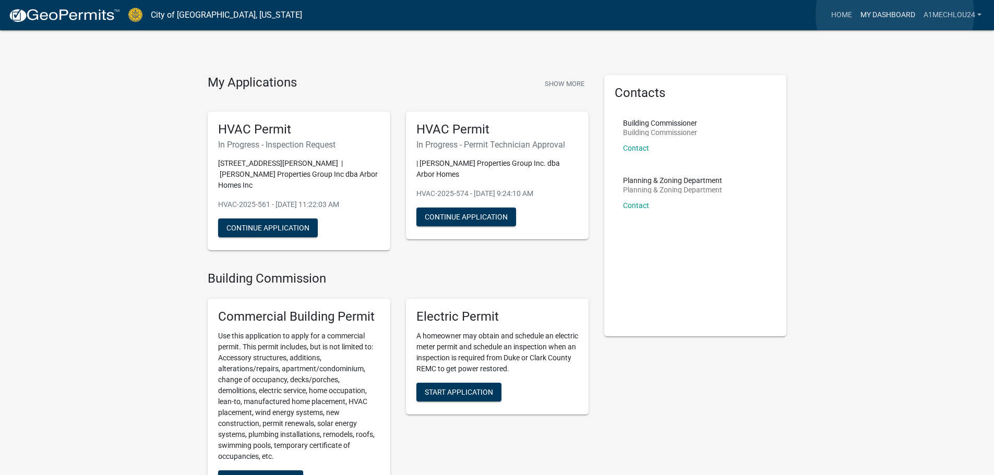
click at [895, 14] on link "My Dashboard" at bounding box center [887, 15] width 63 height 20
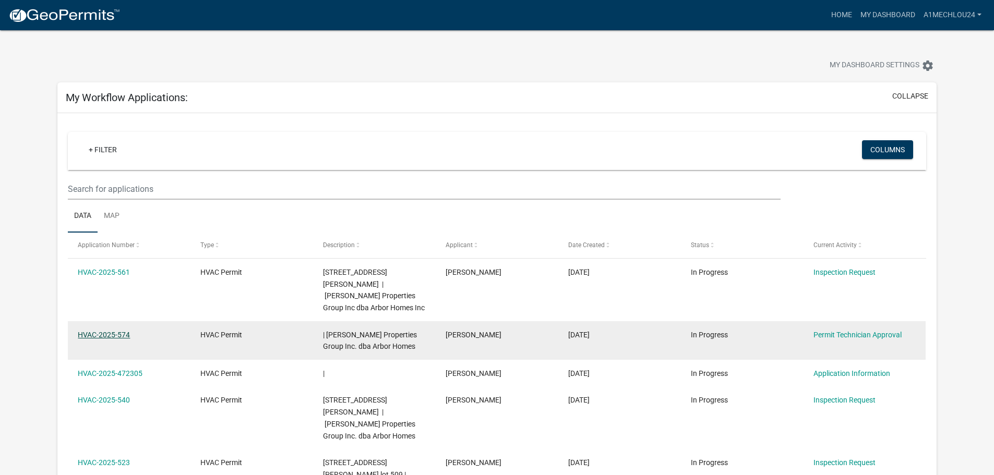
click at [101, 331] on link "HVAC-2025-574" at bounding box center [104, 335] width 52 height 8
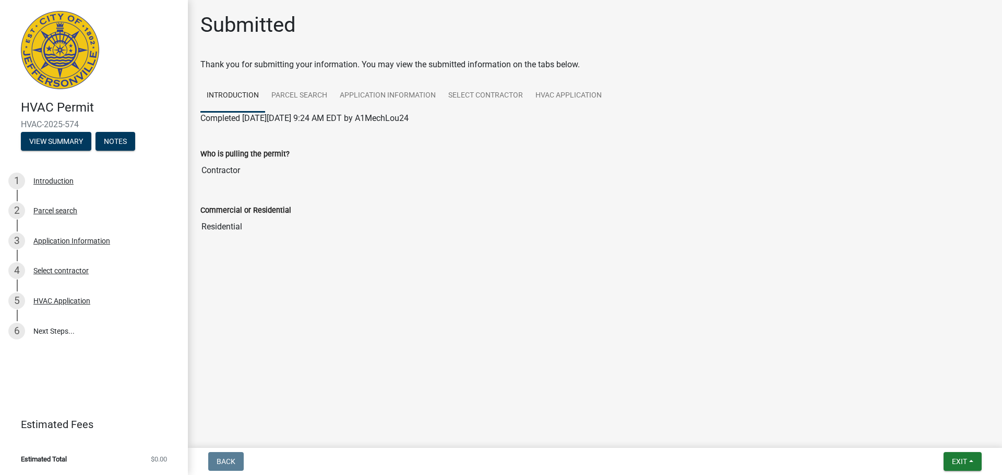
click at [56, 53] on img at bounding box center [60, 50] width 78 height 78
click at [64, 148] on button "View Summary" at bounding box center [56, 141] width 70 height 19
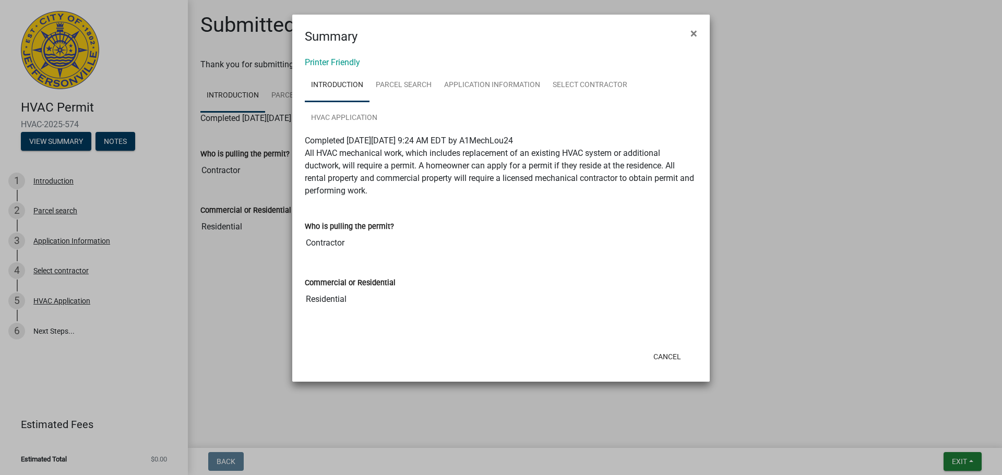
click at [123, 146] on ngb-modal-window "Summary × Printer Friendly Introduction Parcel search Application Information S…" at bounding box center [501, 237] width 1002 height 475
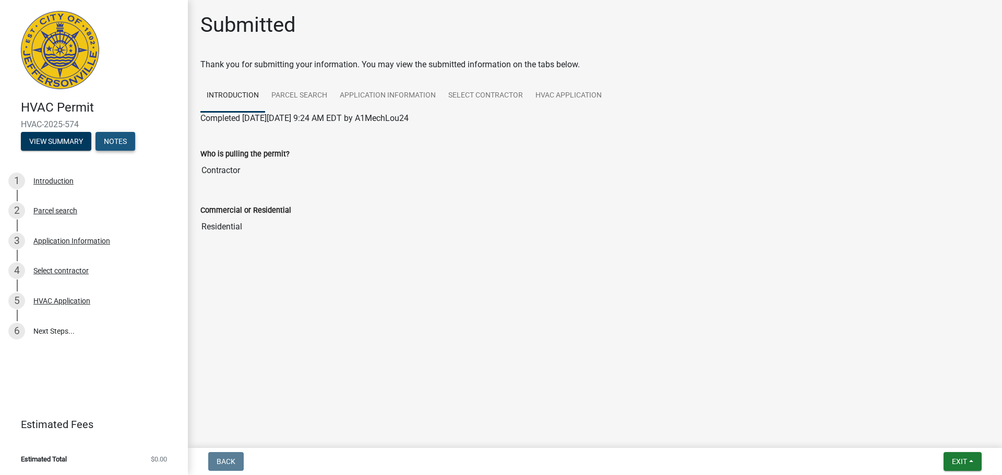
click at [111, 142] on button "Notes" at bounding box center [115, 141] width 40 height 19
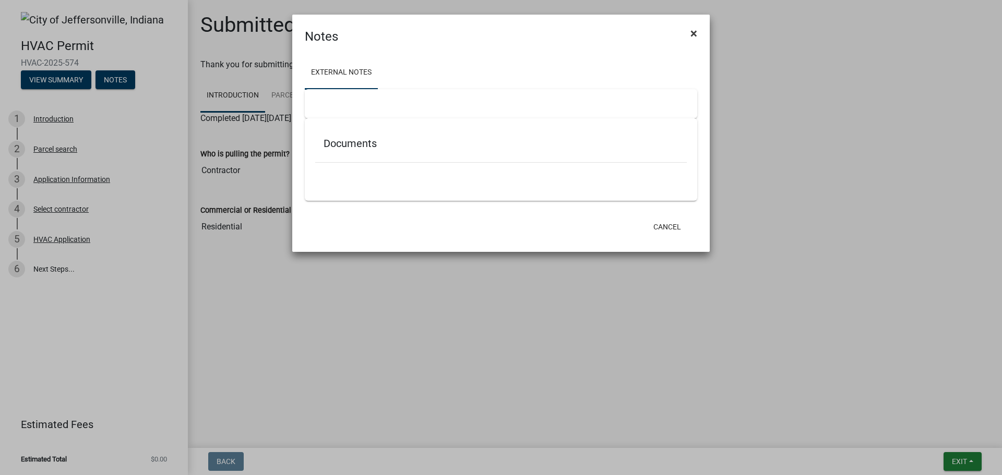
click at [690, 34] on span "×" at bounding box center [693, 33] width 7 height 15
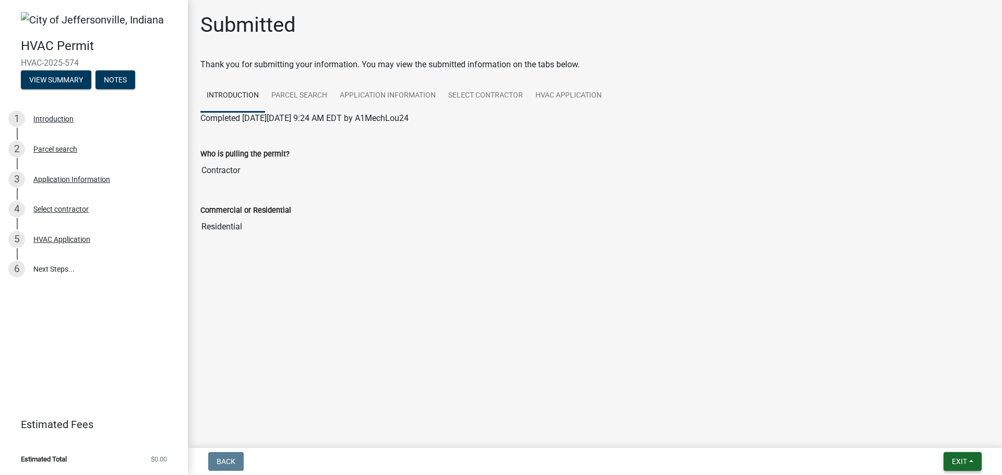
click at [970, 456] on button "Exit" at bounding box center [962, 461] width 38 height 19
click at [951, 437] on button "Save & Exit" at bounding box center [939, 434] width 83 height 25
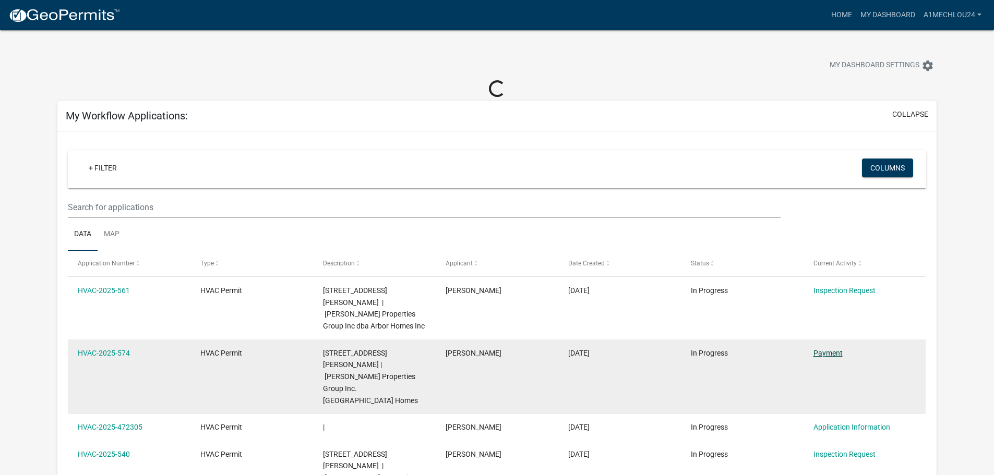
click at [834, 349] on link "Payment" at bounding box center [828, 353] width 29 height 8
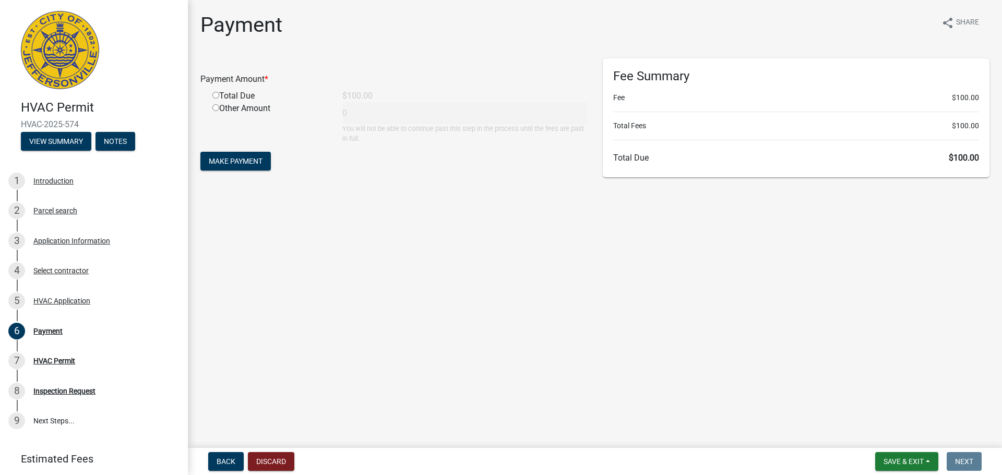
click at [219, 96] on input "radio" at bounding box center [215, 95] width 7 height 7
radio input "true"
type input "100"
click at [235, 164] on span "Make Payment" at bounding box center [236, 161] width 54 height 8
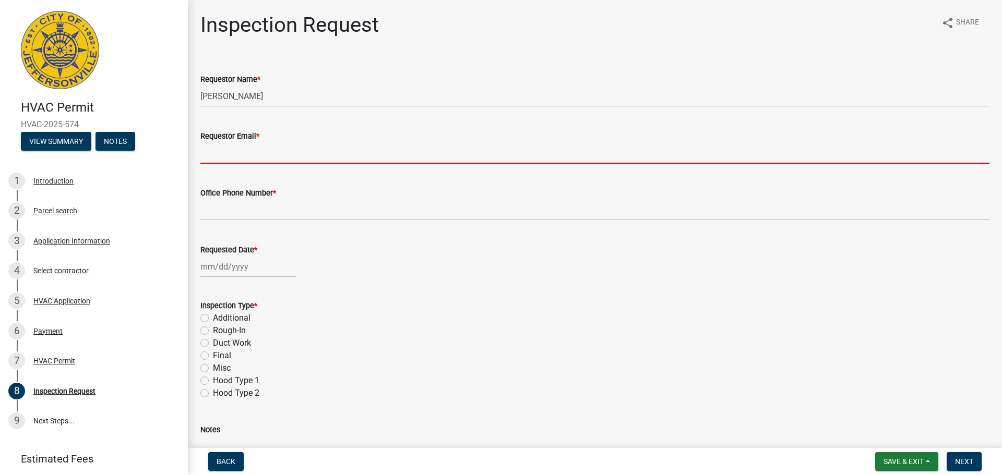
click at [228, 157] on input "Requestor Email *" at bounding box center [594, 152] width 789 height 21
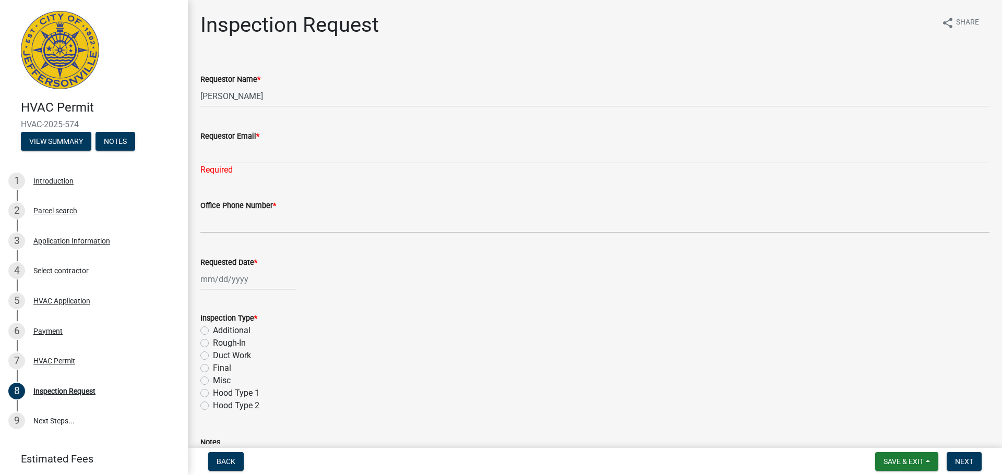
click at [420, 408] on wm-data-entity-input "Inspection Type * Additional Rough-In Duct Work Final Misc Hood Type 1 Hood Typ…" at bounding box center [594, 361] width 789 height 122
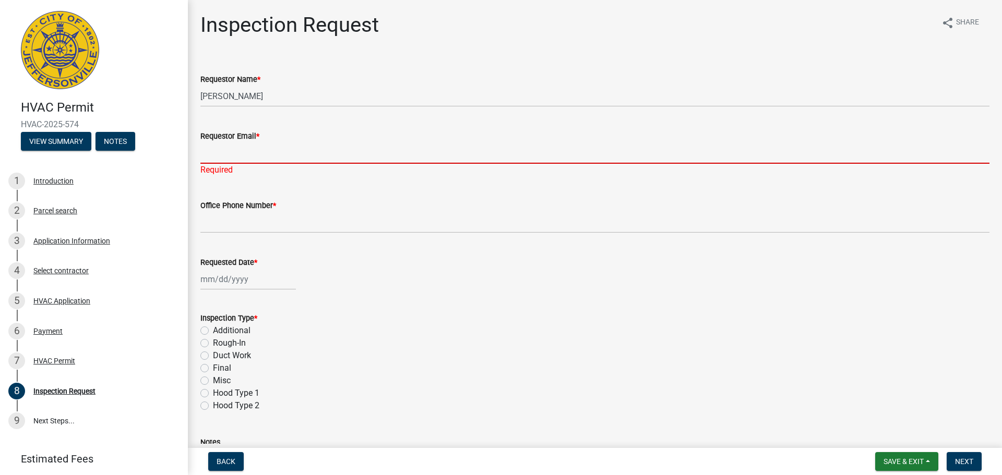
click at [257, 155] on input "Requestor Email *" at bounding box center [594, 152] width 789 height 21
type input "[EMAIL_ADDRESS][DOMAIN_NAME]"
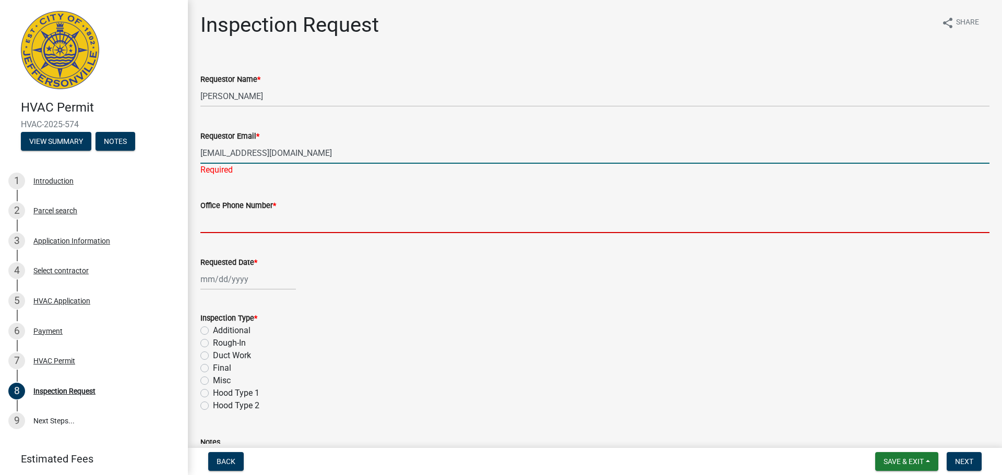
type input "5027082247"
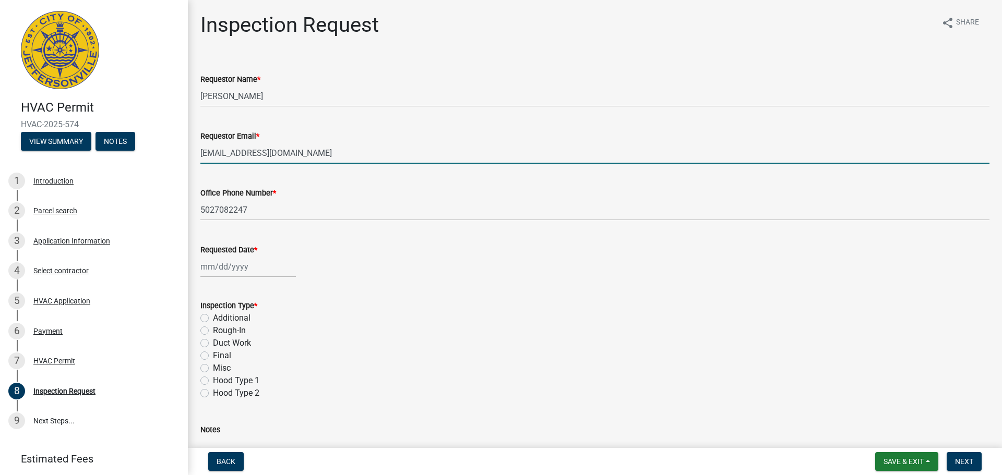
select select "9"
select select "2025"
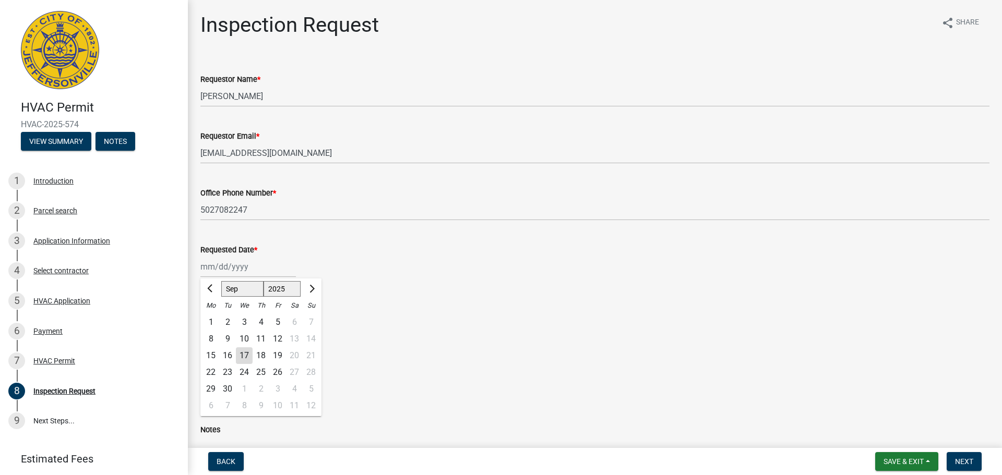
click at [223, 270] on div "[PERSON_NAME] Feb Mar Apr [PERSON_NAME][DATE] Oct Nov [DATE] 1526 1527 1528 152…" at bounding box center [247, 266] width 95 height 21
click at [259, 354] on div "18" at bounding box center [261, 356] width 17 height 17
type input "[DATE]"
click at [213, 331] on label "Rough-In" at bounding box center [229, 331] width 33 height 13
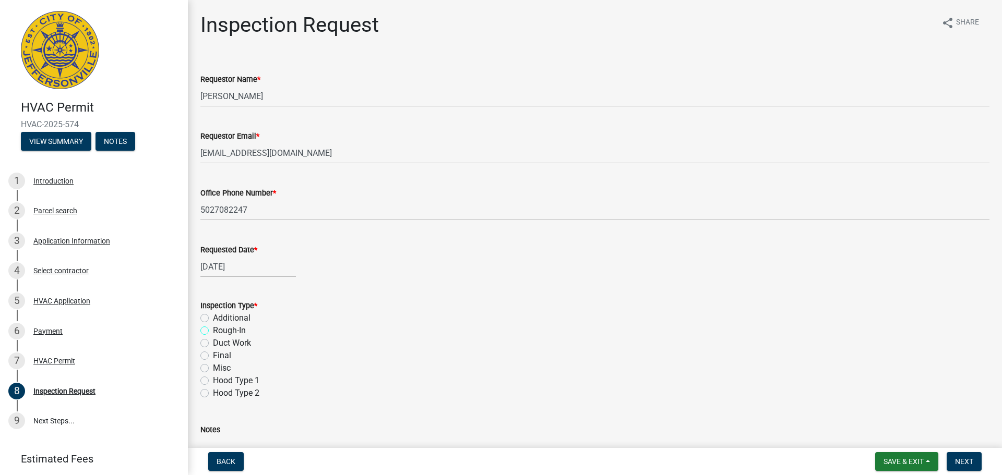
click at [213, 331] on input "Rough-In" at bounding box center [216, 328] width 7 height 7
radio input "true"
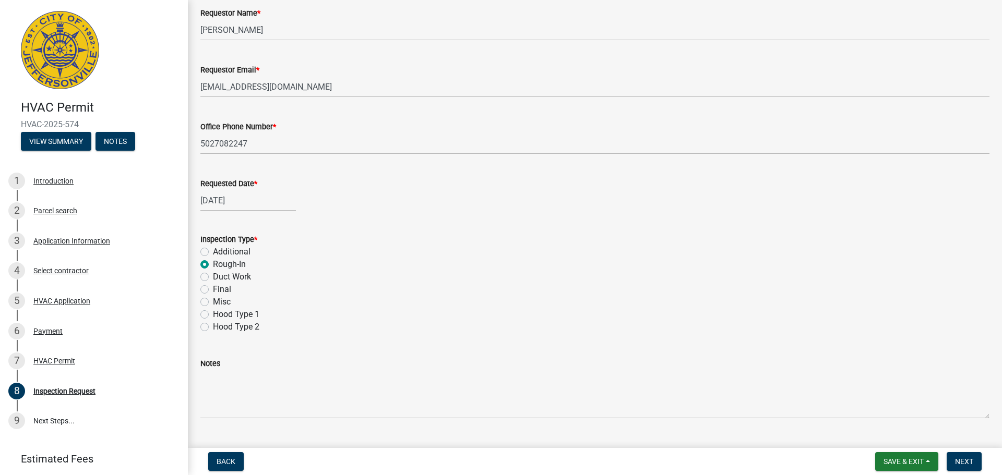
scroll to position [147, 0]
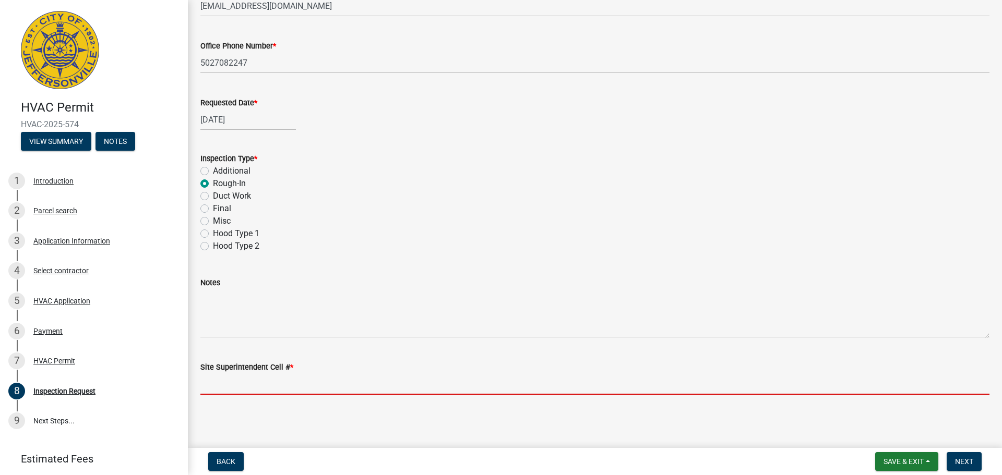
click at [245, 385] on input "Site Superintendent Cell # *" at bounding box center [594, 384] width 789 height 21
type input "[PHONE_NUMBER]"
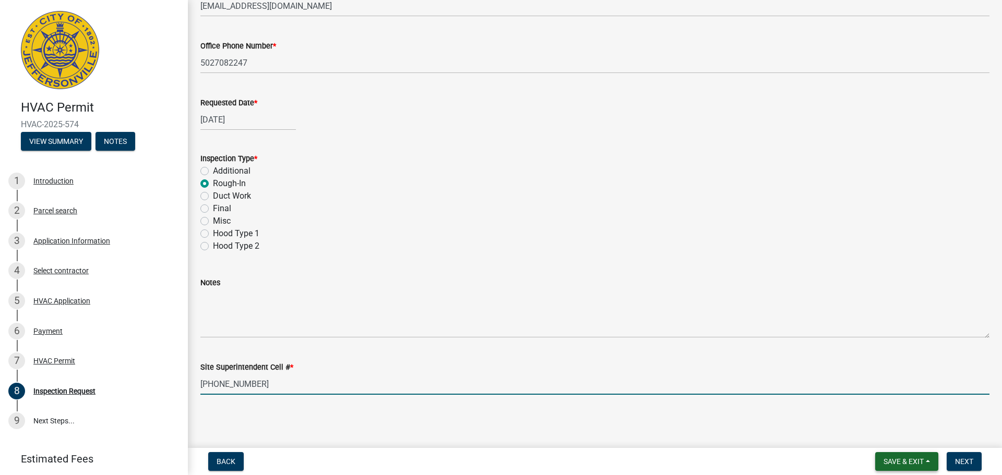
click at [904, 459] on span "Save & Exit" at bounding box center [903, 462] width 40 height 8
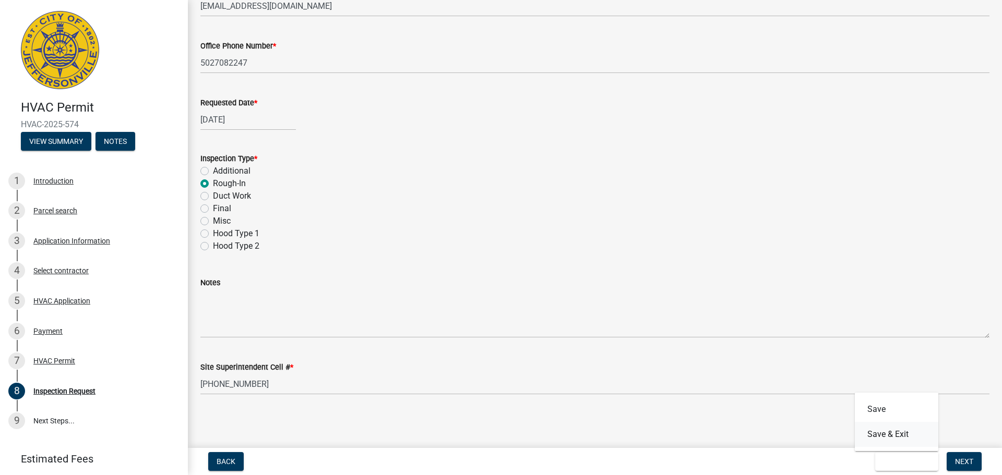
click at [894, 436] on button "Save & Exit" at bounding box center [896, 434] width 83 height 25
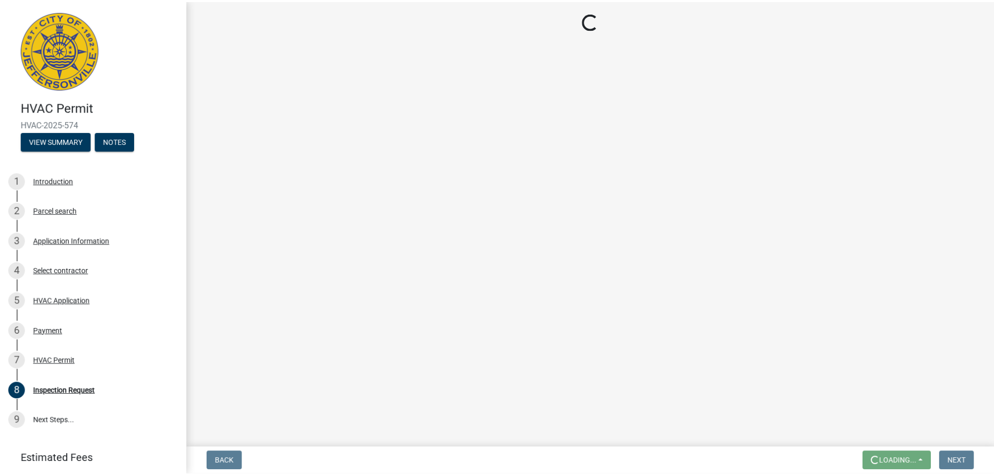
scroll to position [0, 0]
